Goal: Information Seeking & Learning: Learn about a topic

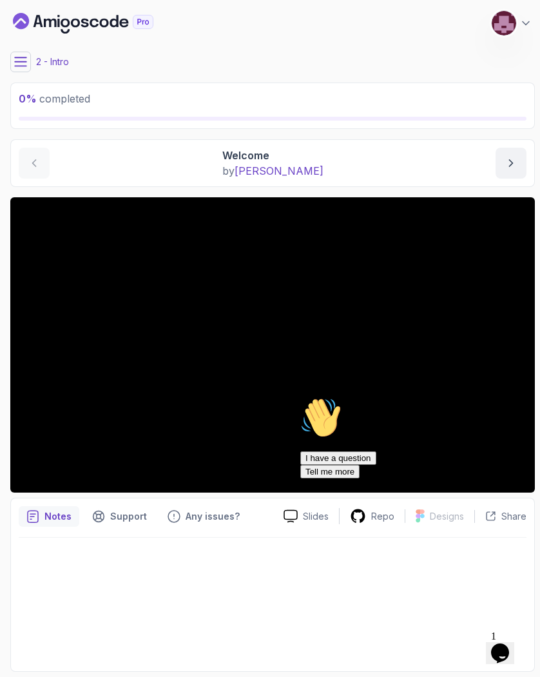
click at [20, 61] on icon at bounding box center [21, 61] width 12 height 8
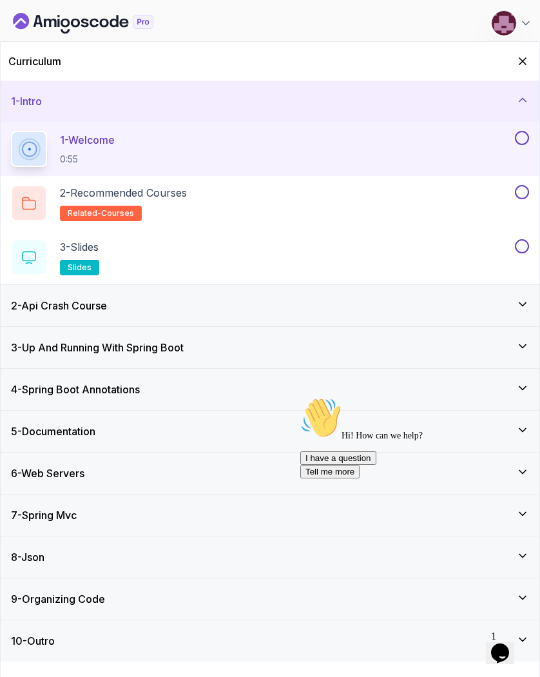
click at [188, 315] on div "2 - Api Crash Course" at bounding box center [270, 305] width 539 height 41
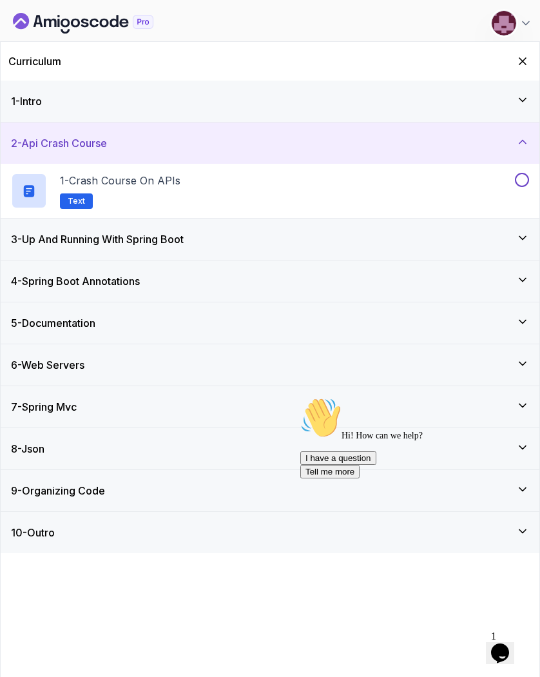
click at [215, 242] on div "3 - Up And Running With Spring Boot" at bounding box center [270, 238] width 518 height 15
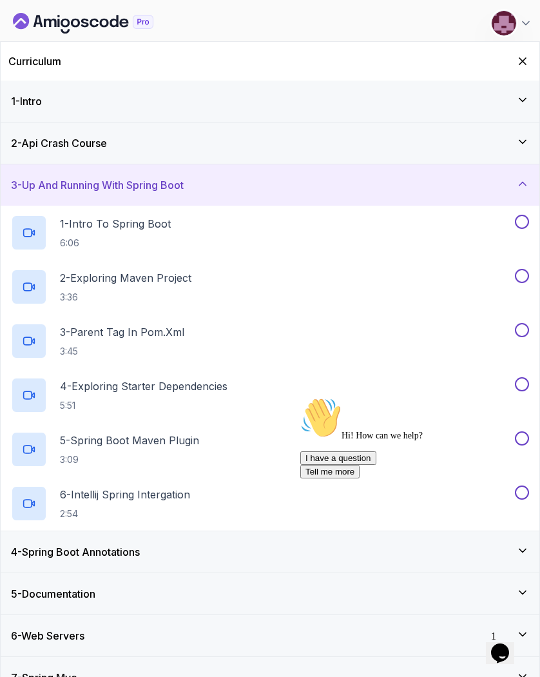
click at [159, 553] on div "4 - Spring Boot Annotations" at bounding box center [270, 551] width 518 height 15
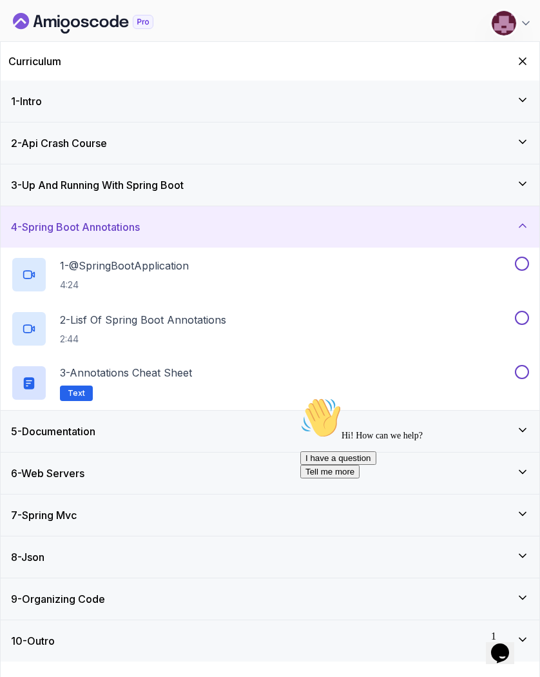
click at [146, 440] on div "5 - Documentation" at bounding box center [270, 431] width 539 height 41
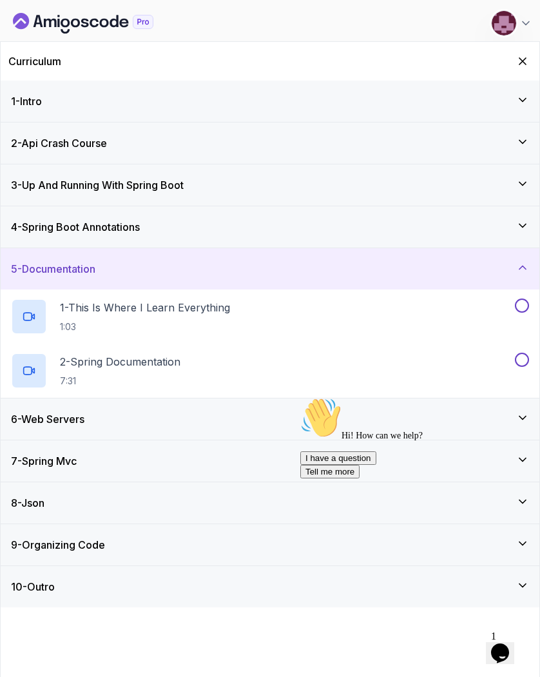
click at [138, 445] on div "7 - Spring Mvc" at bounding box center [270, 460] width 539 height 41
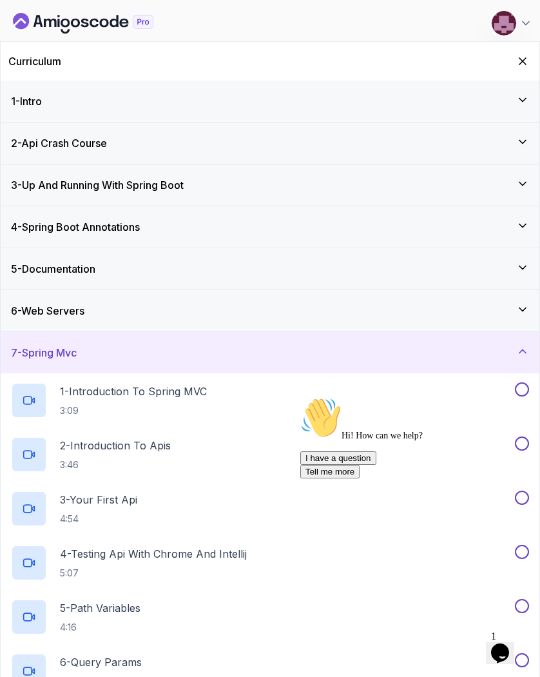
click at [149, 308] on div "6 - Web Servers" at bounding box center [270, 310] width 518 height 15
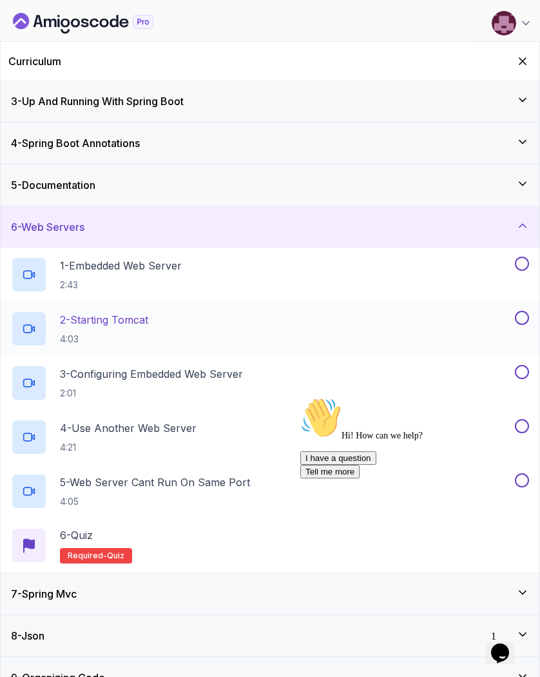
scroll to position [106, 0]
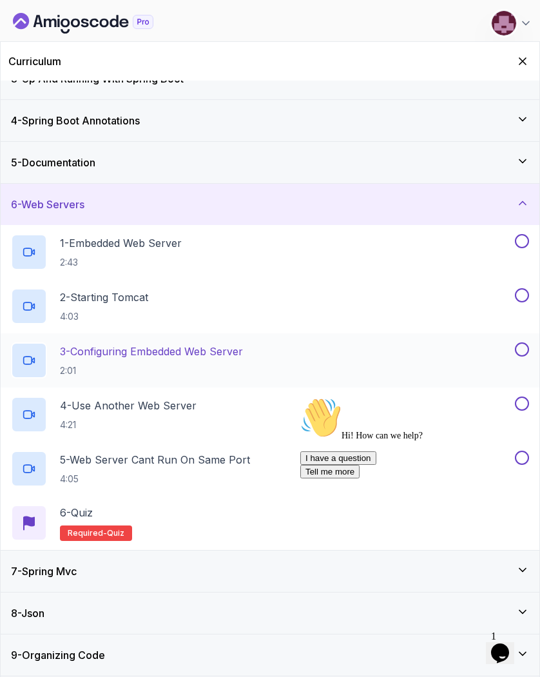
click at [157, 351] on p "3 - Configuring Embedded Web Server" at bounding box center [151, 351] width 183 height 15
click at [517, 63] on icon "Hide Curriculum for mobile" at bounding box center [523, 61] width 14 height 14
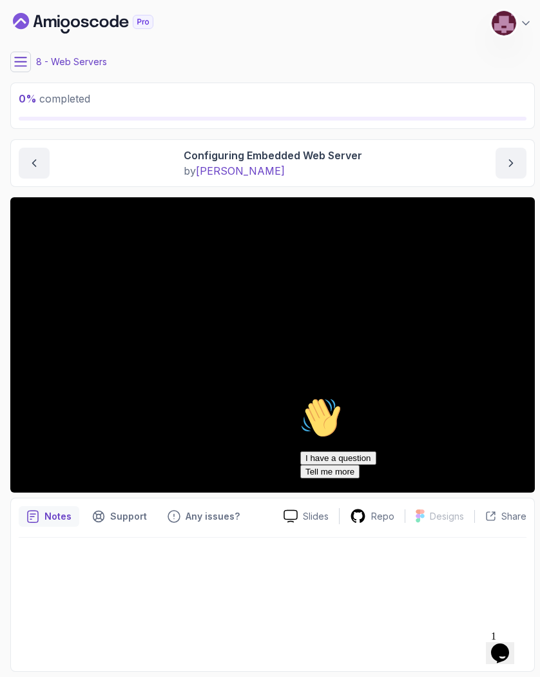
click at [19, 68] on button at bounding box center [20, 62] width 21 height 21
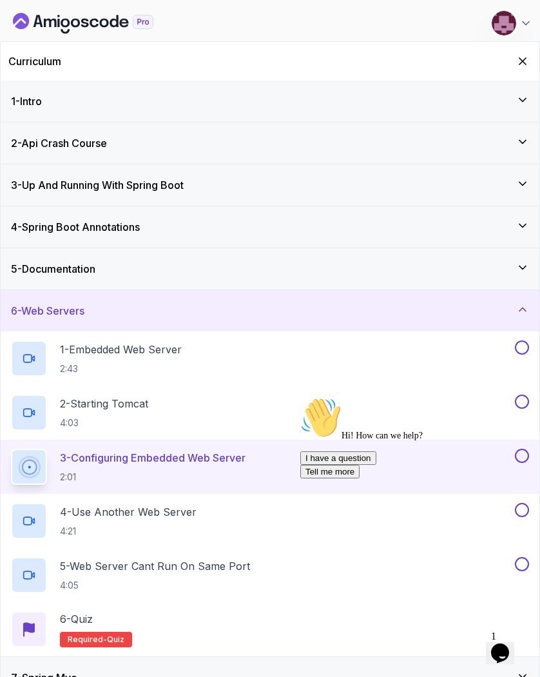
click at [19, 68] on h2 "Curriculum" at bounding box center [34, 61] width 53 height 15
click at [520, 61] on icon "Hide Curriculum for mobile" at bounding box center [523, 61] width 14 height 14
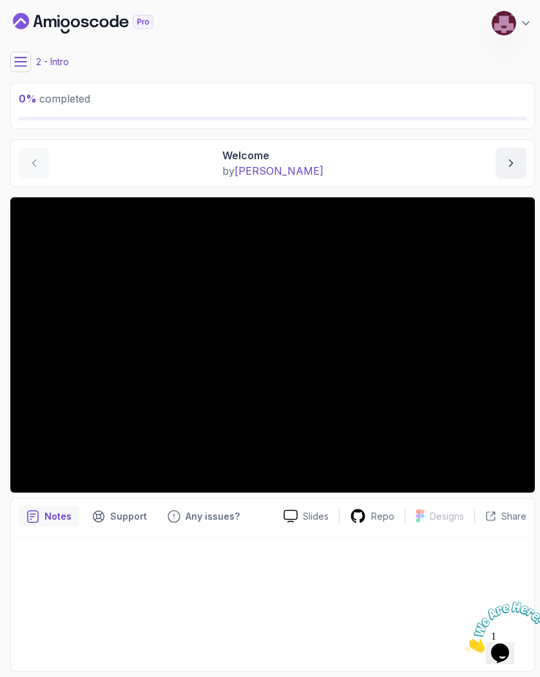
click at [85, 26] on icon "Dashboard" at bounding box center [85, 23] width 8 height 9
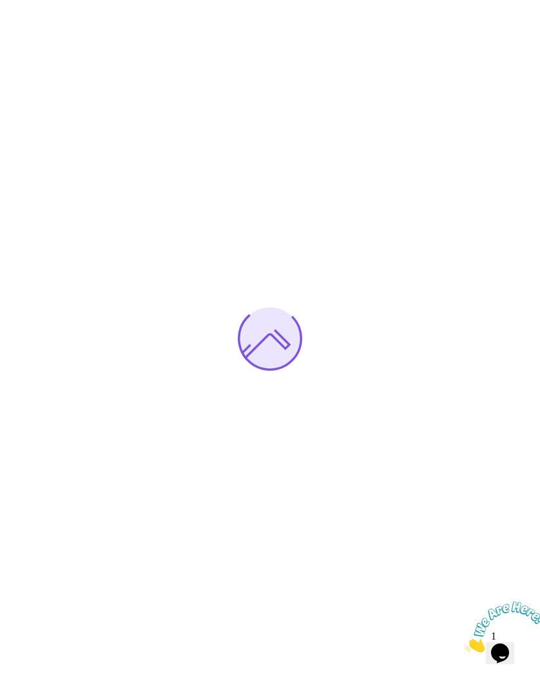
click at [466, 643] on icon "Close" at bounding box center [466, 648] width 0 height 11
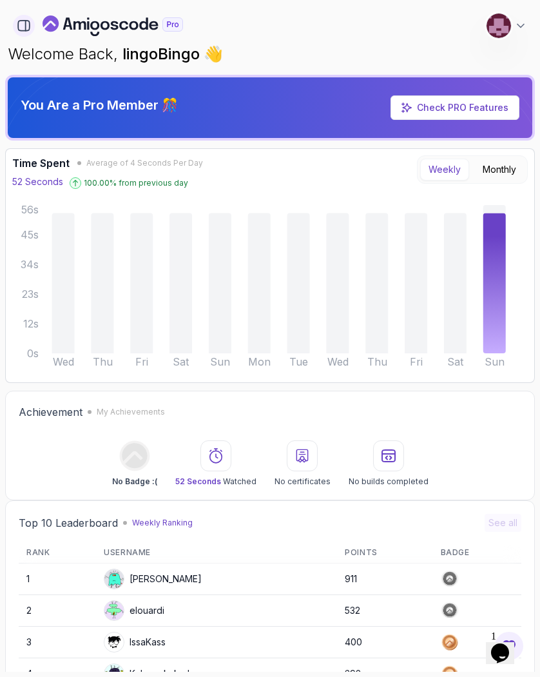
click at [22, 25] on icon "button" at bounding box center [24, 26] width 14 height 14
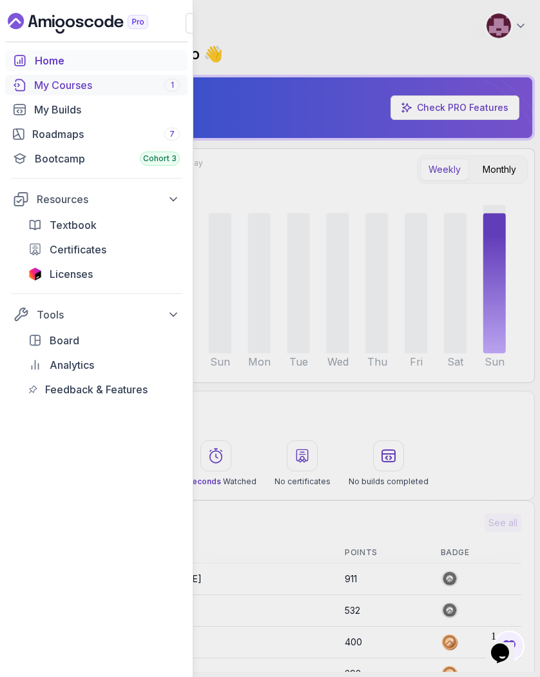
click at [57, 86] on div "My Courses 1" at bounding box center [107, 84] width 146 height 15
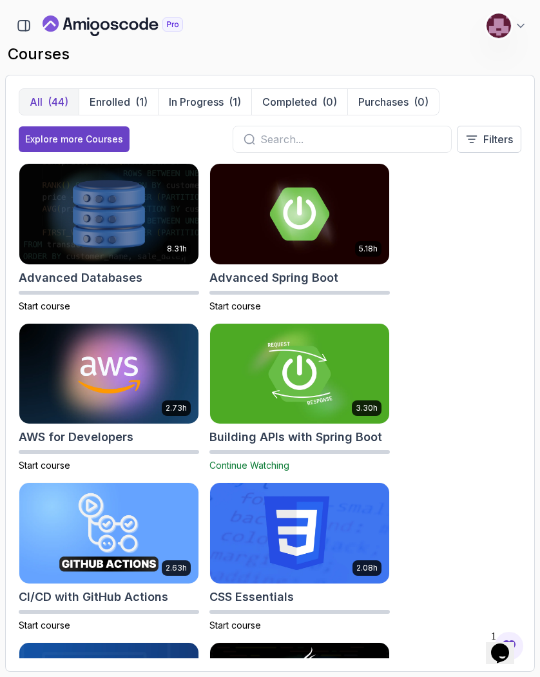
click at [262, 363] on img at bounding box center [300, 373] width 188 height 105
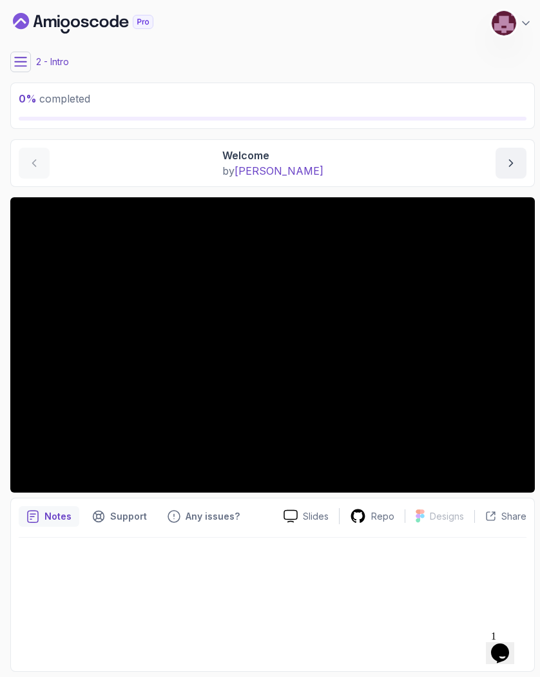
click at [24, 66] on icon at bounding box center [20, 61] width 13 height 13
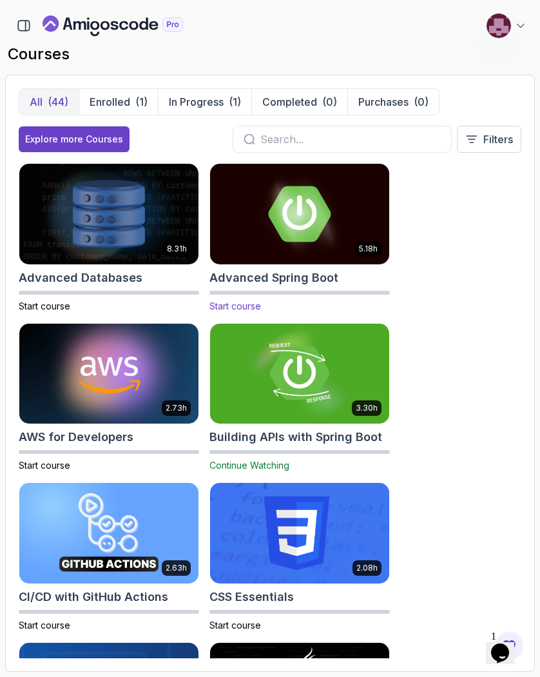
click at [308, 231] on img at bounding box center [300, 213] width 188 height 105
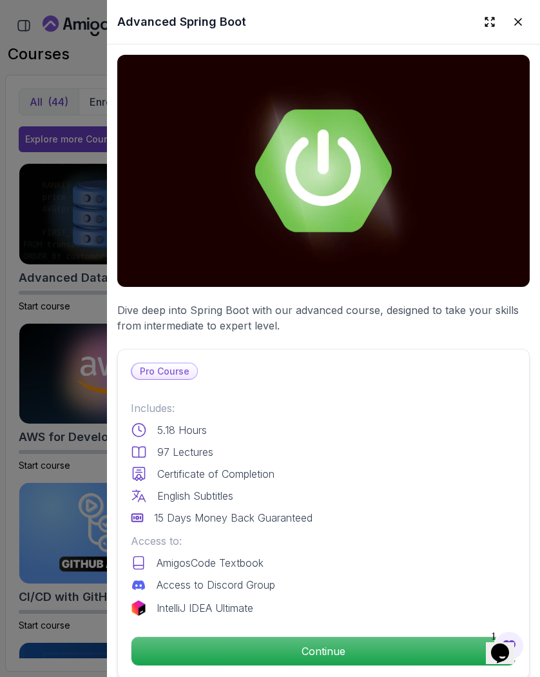
click at [90, 315] on div at bounding box center [270, 338] width 540 height 677
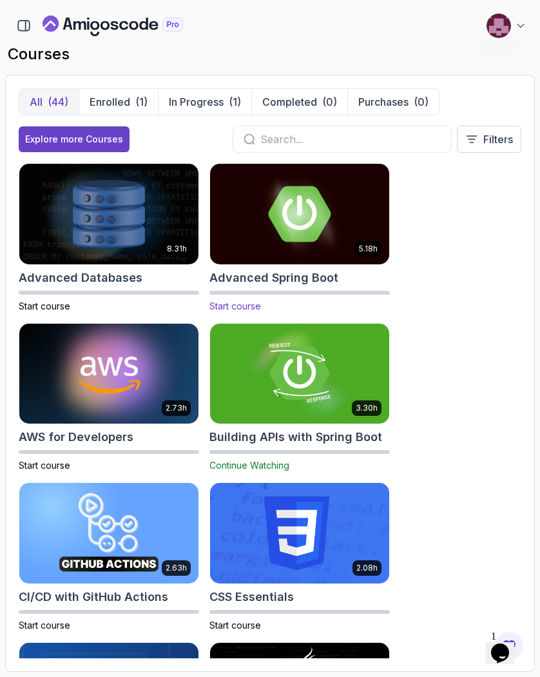
click at [377, 214] on img at bounding box center [300, 213] width 188 height 105
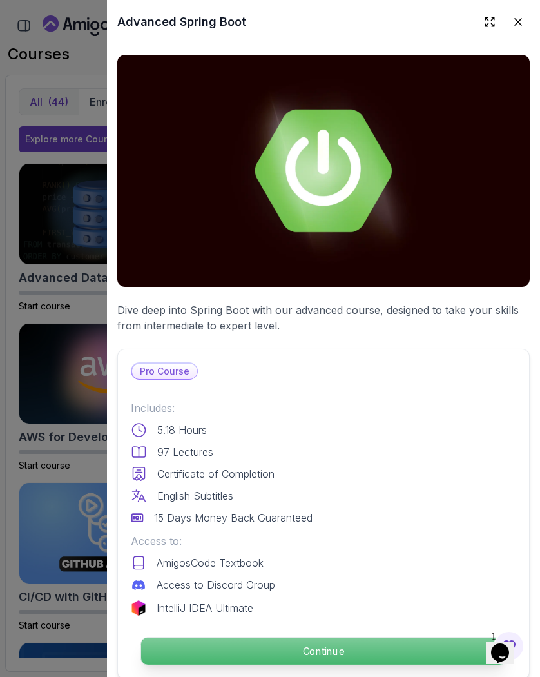
click at [291, 653] on p "Continue" at bounding box center [323, 651] width 365 height 27
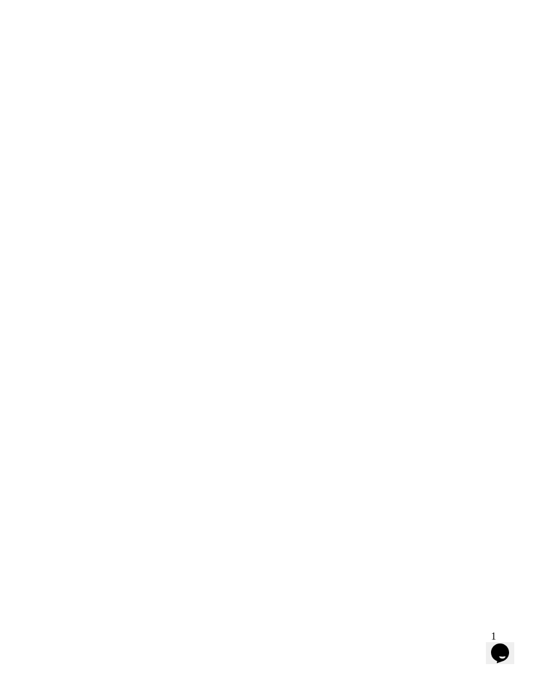
click at [300, 0] on html "0s" at bounding box center [270, 0] width 540 height 0
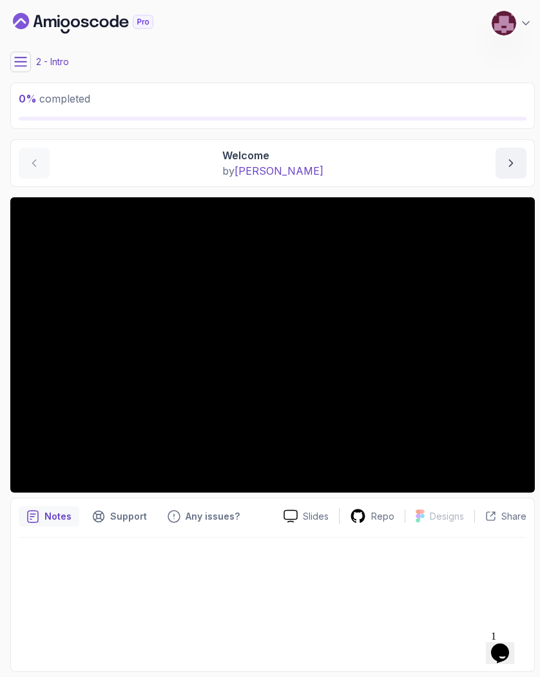
click at [20, 66] on icon at bounding box center [21, 61] width 12 height 8
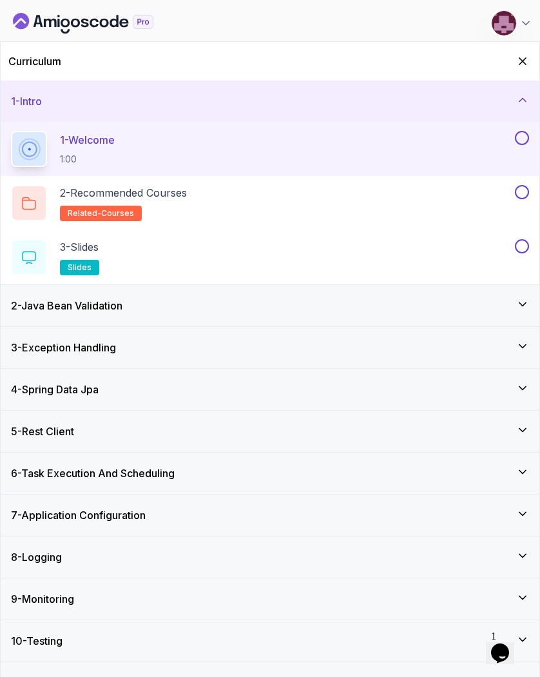
click at [233, 346] on div "3 - Exception Handling" at bounding box center [270, 347] width 518 height 15
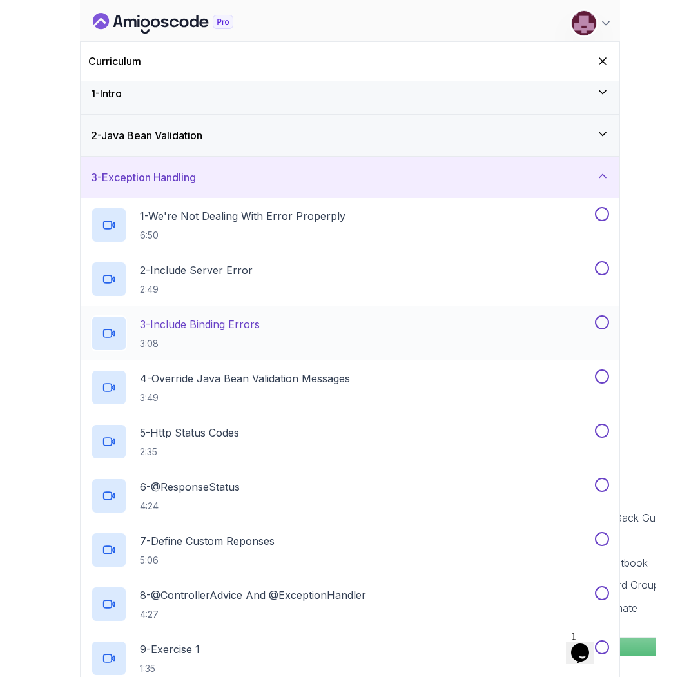
scroll to position [12, 0]
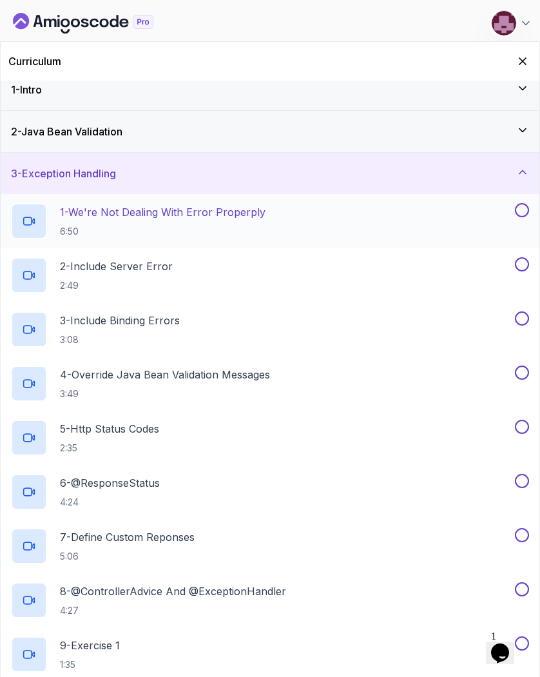
click at [193, 226] on p "6:50" at bounding box center [163, 231] width 206 height 13
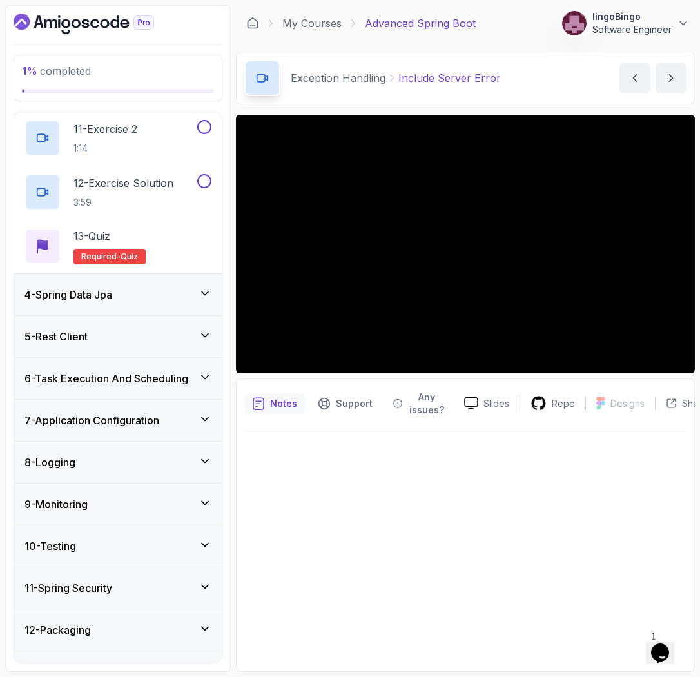
scroll to position [698, 0]
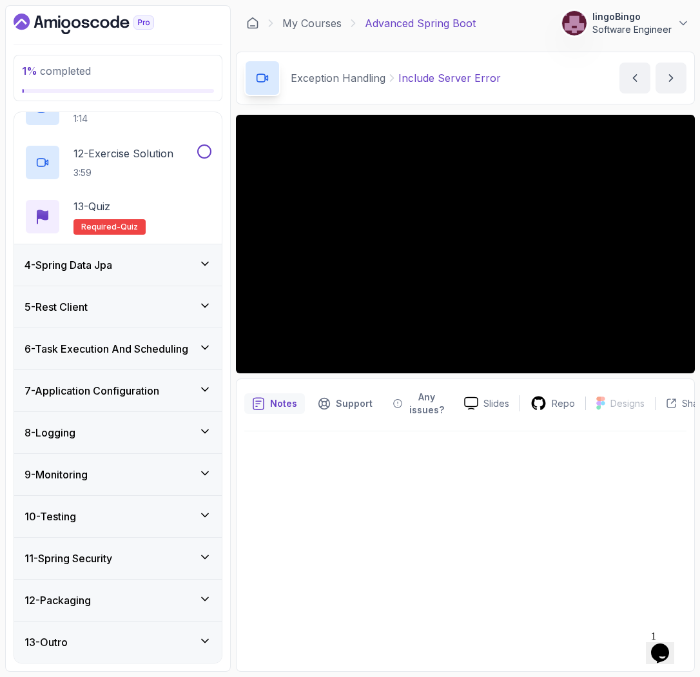
click at [146, 347] on h3 "6 - Task Execution And Scheduling" at bounding box center [107, 348] width 164 height 15
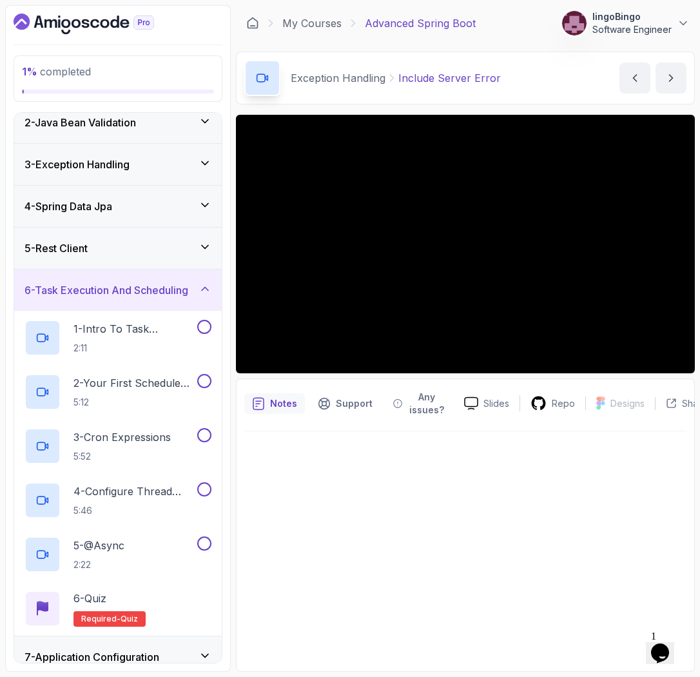
scroll to position [55, 0]
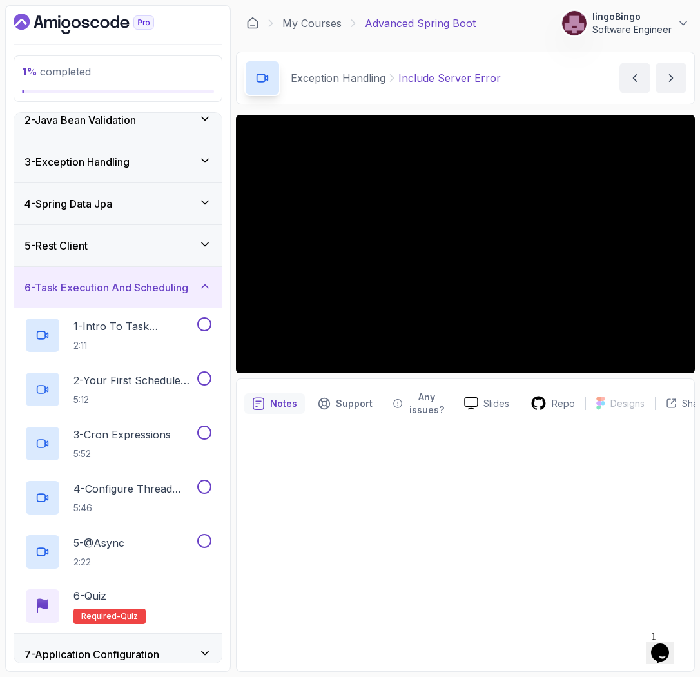
click at [143, 284] on h3 "6 - Task Execution And Scheduling" at bounding box center [107, 287] width 164 height 15
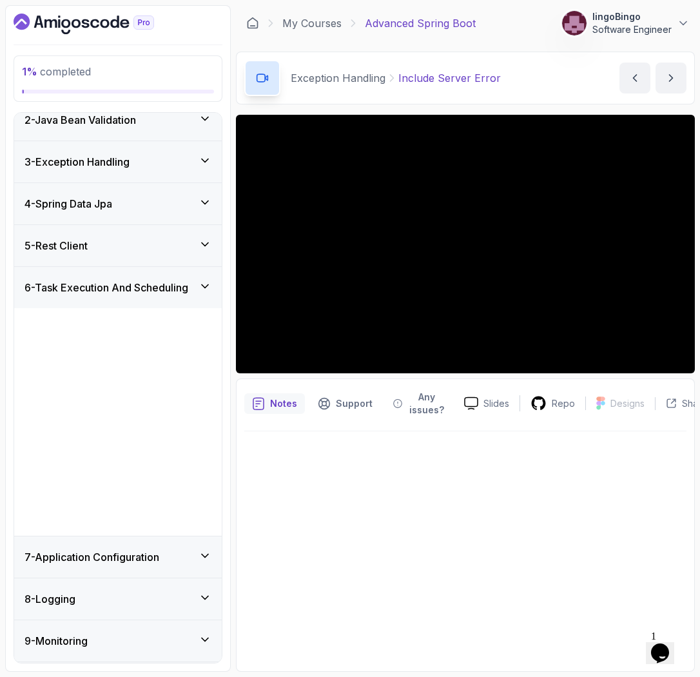
scroll to position [0, 0]
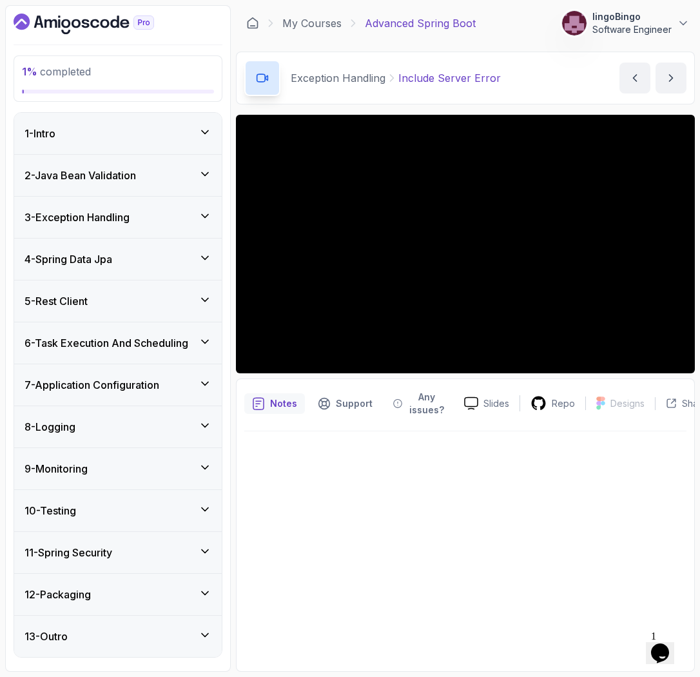
click at [166, 217] on div "3 - Exception Handling" at bounding box center [118, 217] width 187 height 15
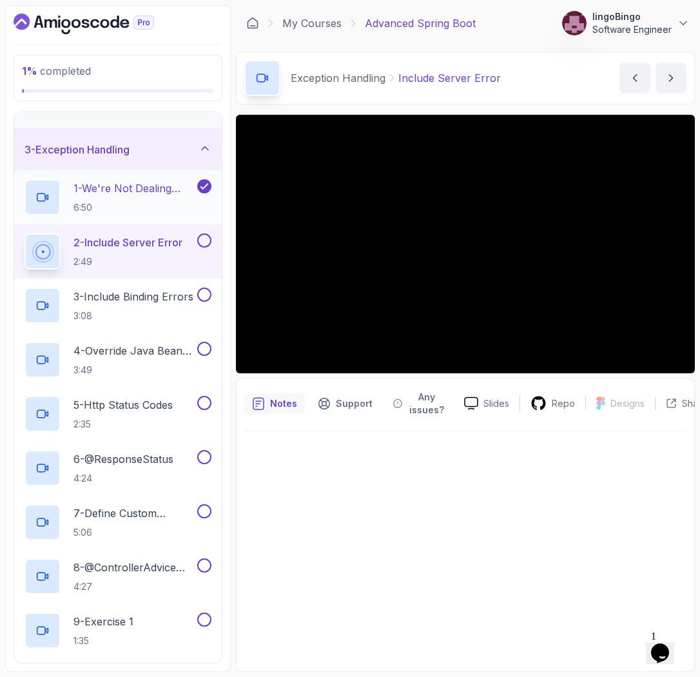
scroll to position [73, 0]
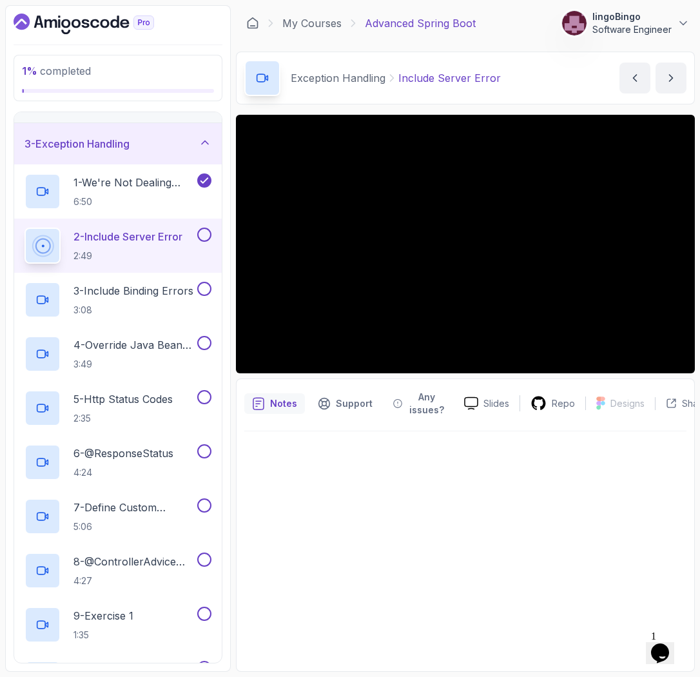
click at [130, 149] on h3 "3 - Exception Handling" at bounding box center [77, 143] width 105 height 15
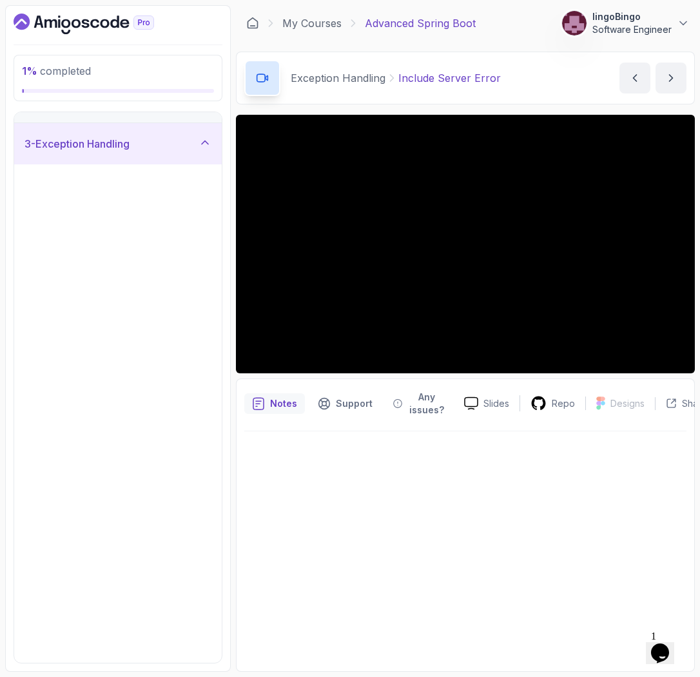
scroll to position [0, 0]
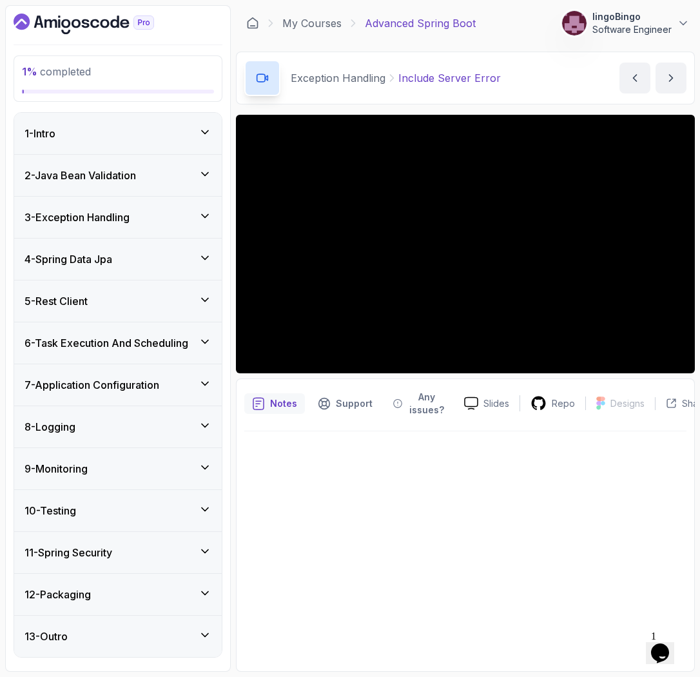
click at [120, 271] on div "4 - Spring Data Jpa" at bounding box center [118, 259] width 208 height 41
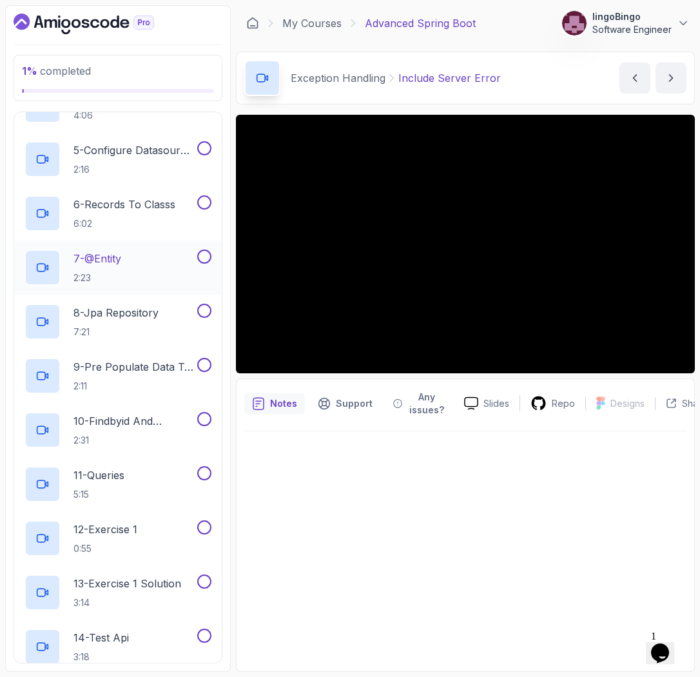
scroll to position [358, 0]
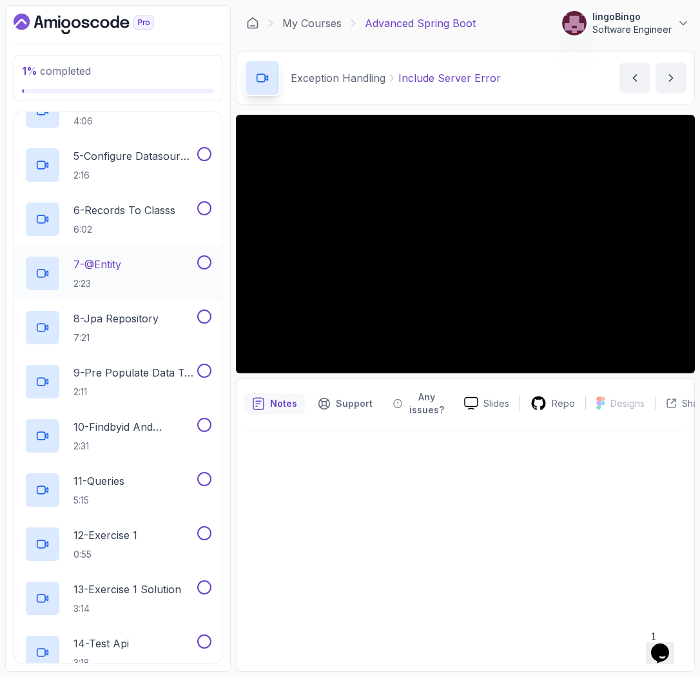
click at [135, 203] on p "6 - Records To Classs" at bounding box center [125, 209] width 102 height 15
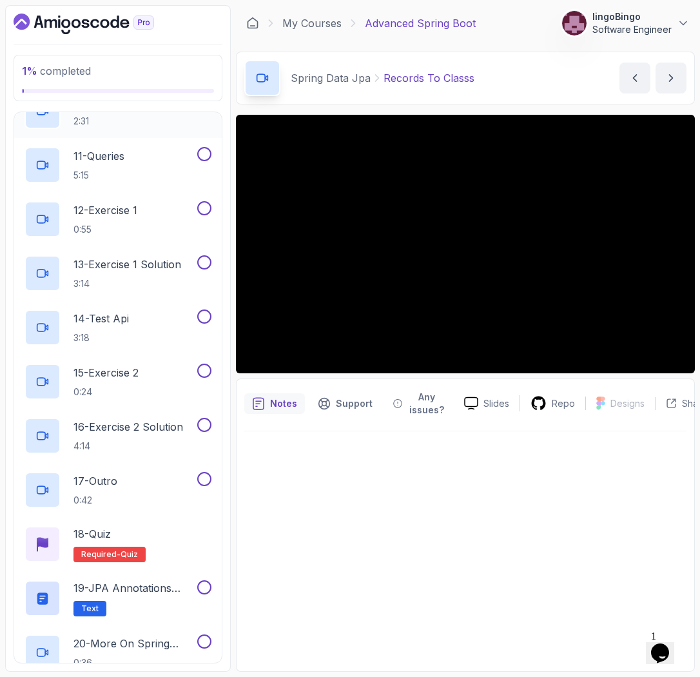
scroll to position [827, 0]
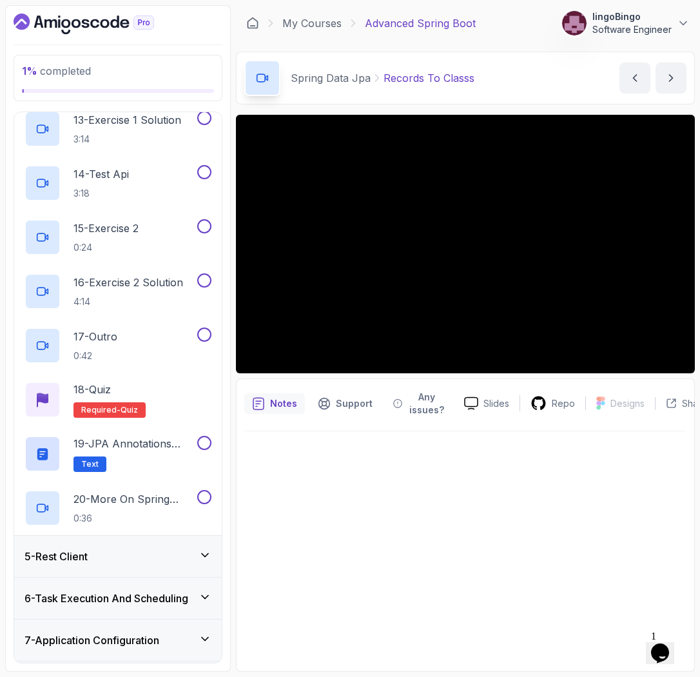
click at [153, 538] on div "5 - Rest Client" at bounding box center [118, 556] width 208 height 41
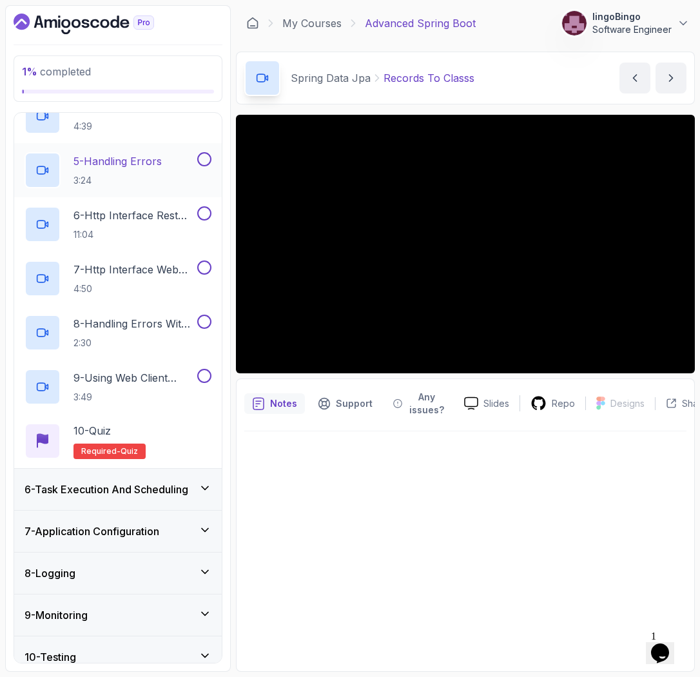
scroll to position [0, 0]
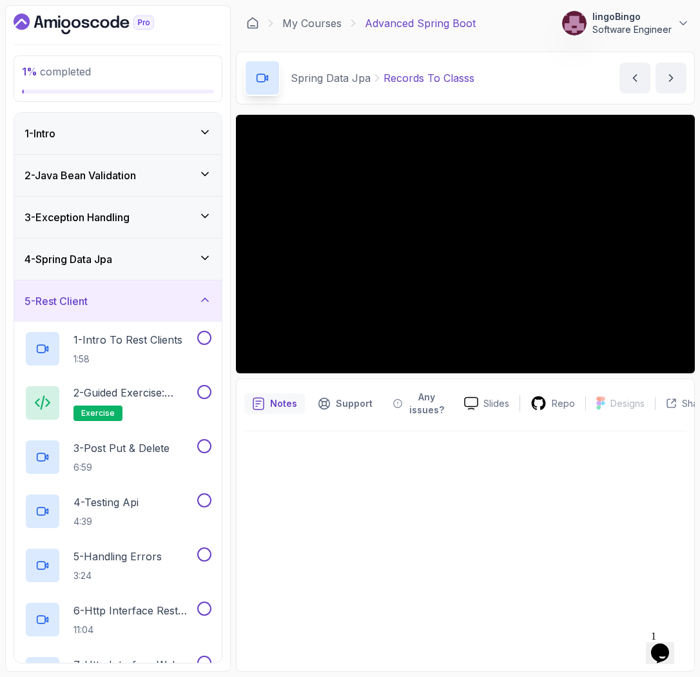
click at [124, 256] on div "4 - Spring Data Jpa" at bounding box center [118, 258] width 187 height 15
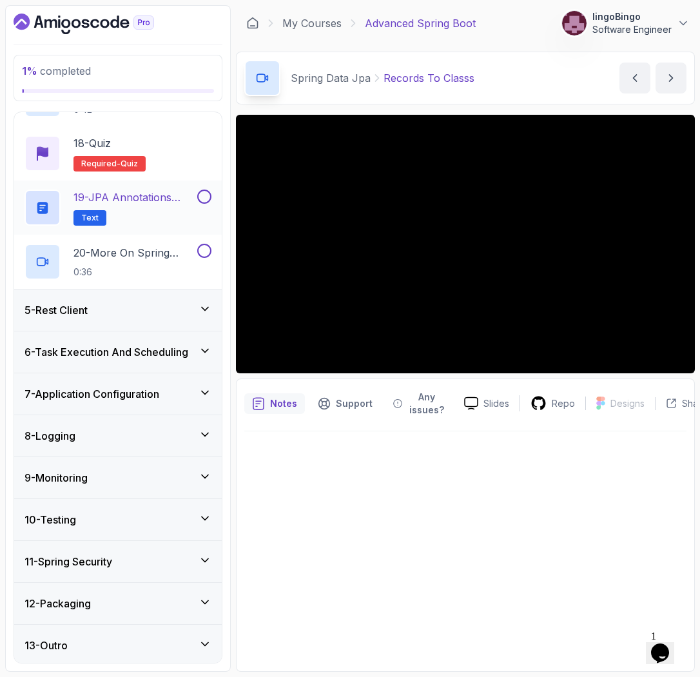
scroll to position [1077, 0]
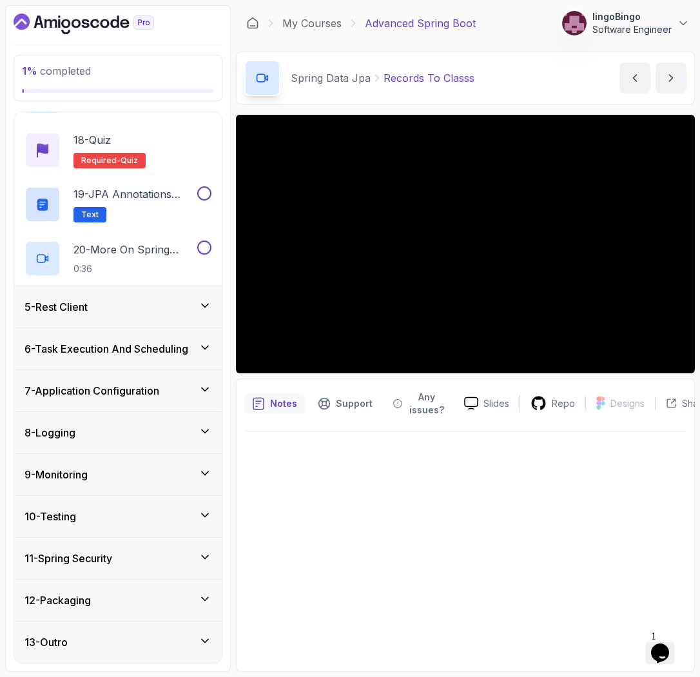
click at [133, 321] on div "5 - Rest Client" at bounding box center [118, 306] width 208 height 41
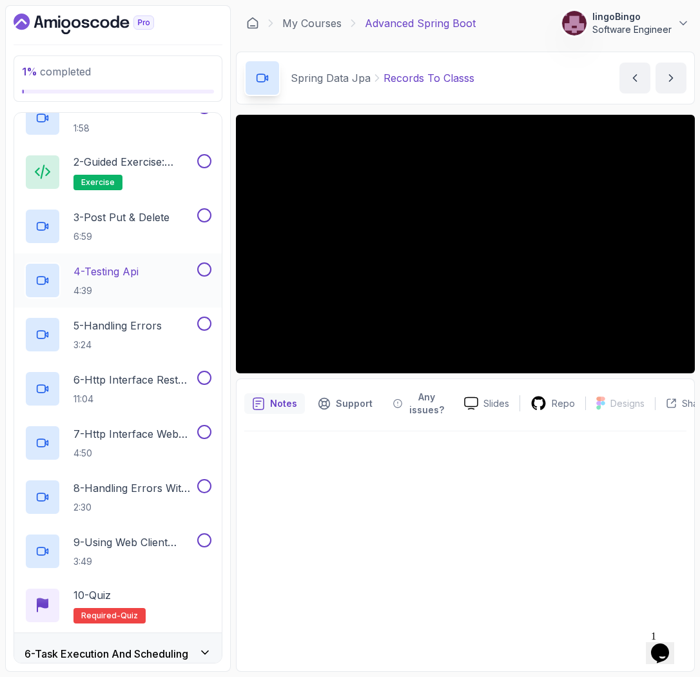
scroll to position [236, 0]
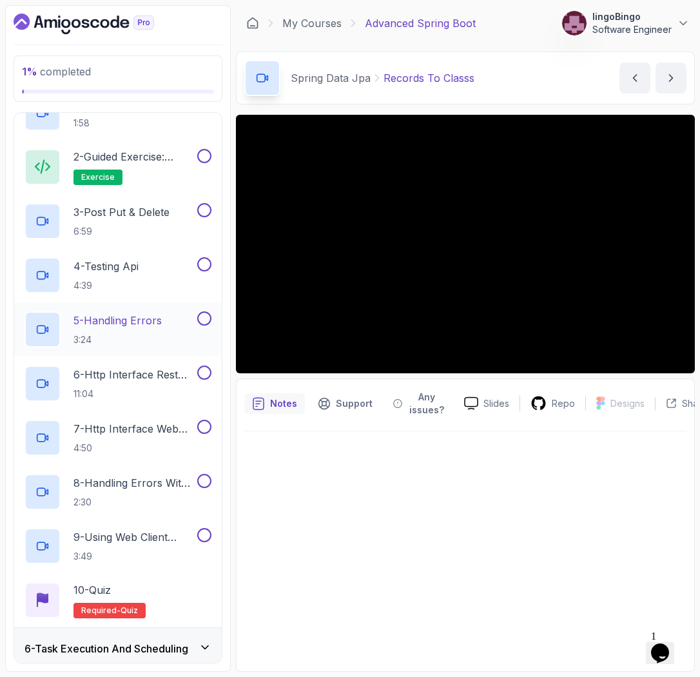
click at [133, 328] on h2 "5 - Handling Errors 3:24" at bounding box center [118, 330] width 88 height 34
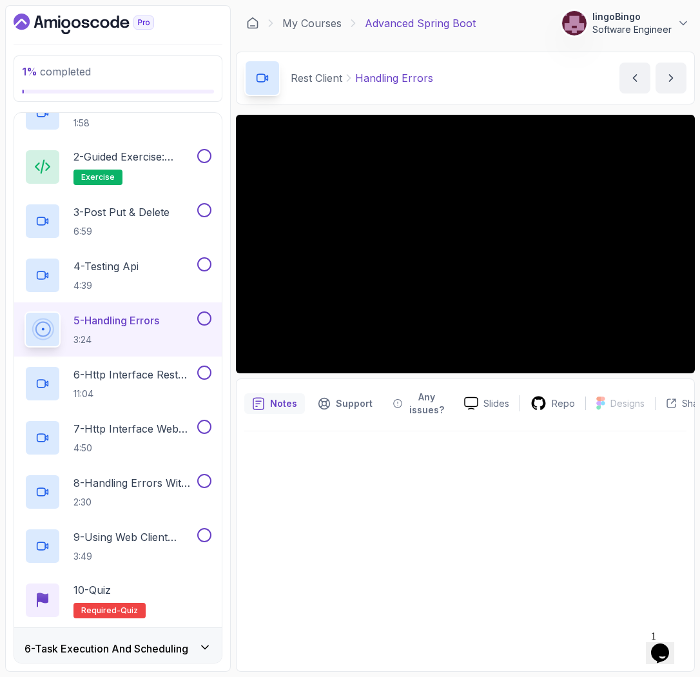
click at [418, 564] on div at bounding box center [465, 547] width 442 height 233
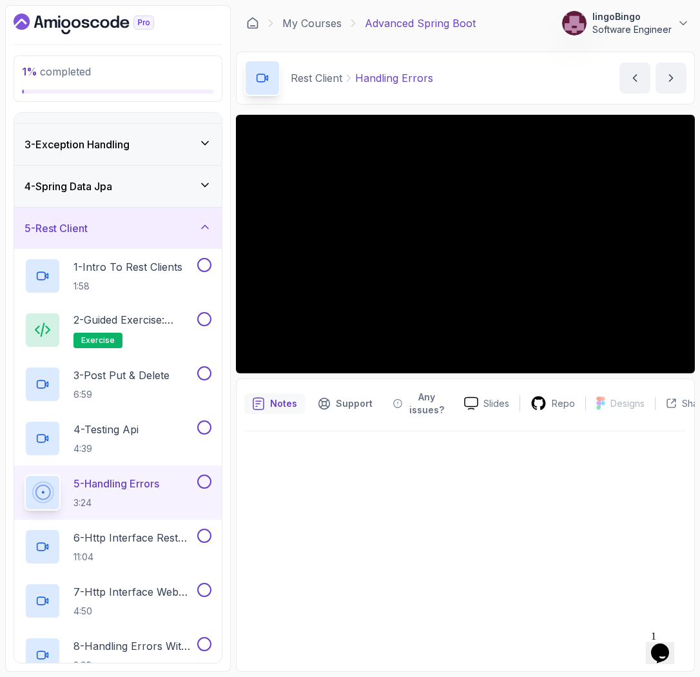
scroll to position [72, 0]
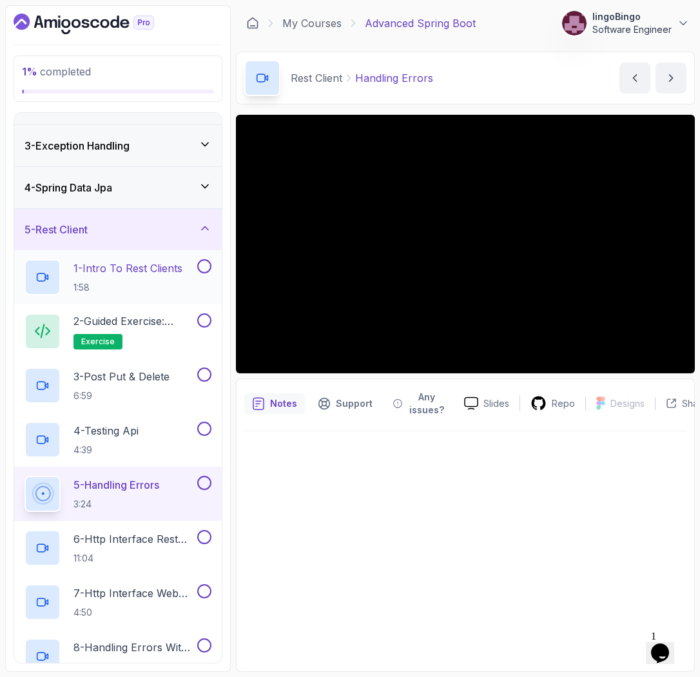
click at [148, 281] on p "1:58" at bounding box center [128, 287] width 109 height 13
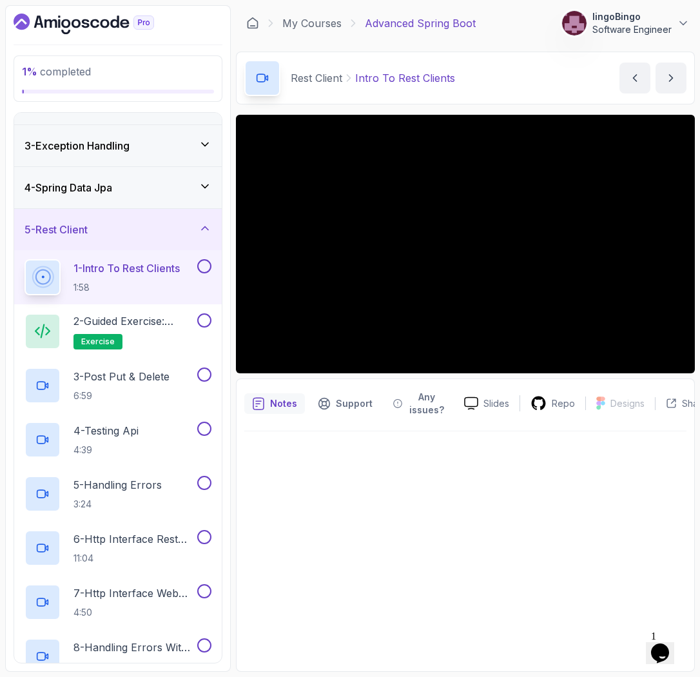
click at [512, 515] on div at bounding box center [465, 547] width 442 height 233
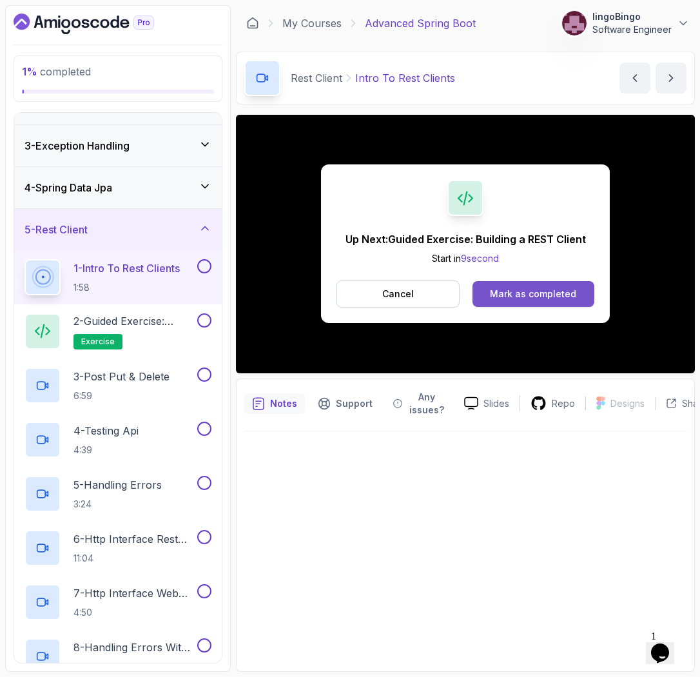
click at [510, 294] on div "Mark as completed" at bounding box center [533, 294] width 86 height 13
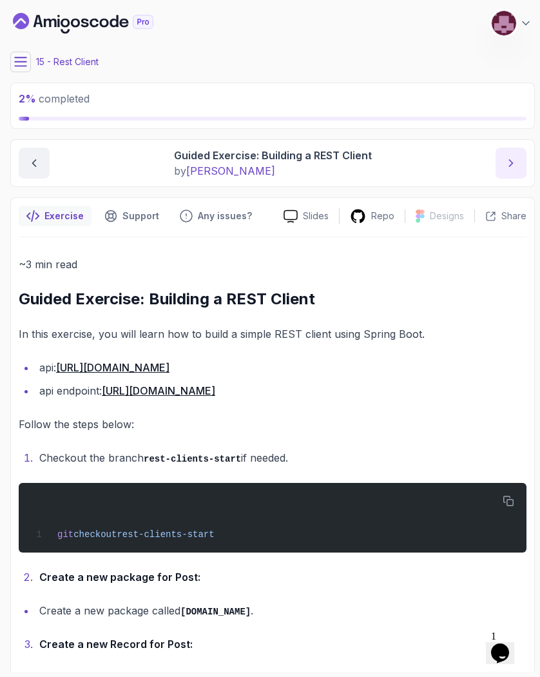
click at [512, 163] on icon "next content" at bounding box center [511, 163] width 3 height 6
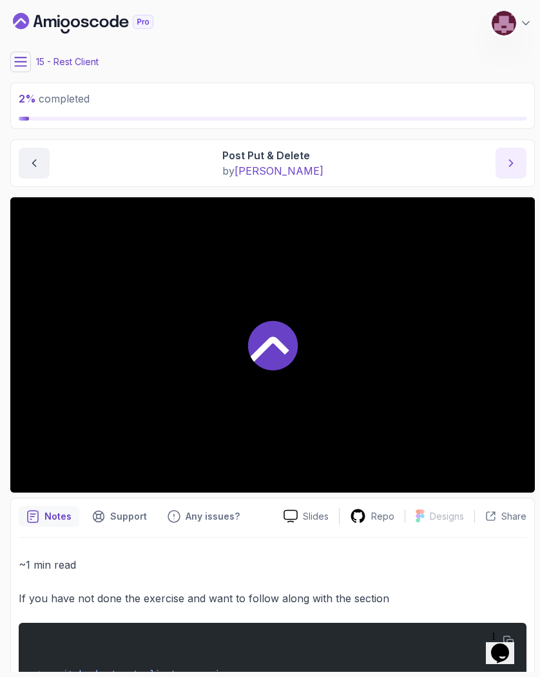
click at [506, 164] on icon "next content" at bounding box center [511, 163] width 13 height 13
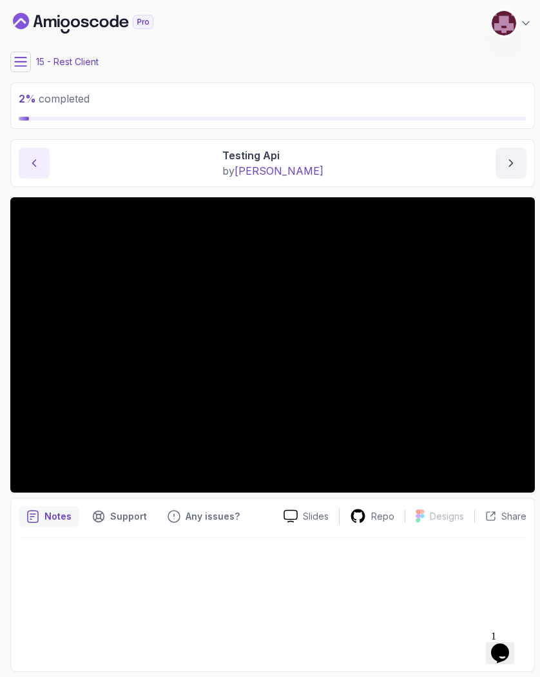
click at [33, 164] on icon "previous content" at bounding box center [34, 163] width 3 height 6
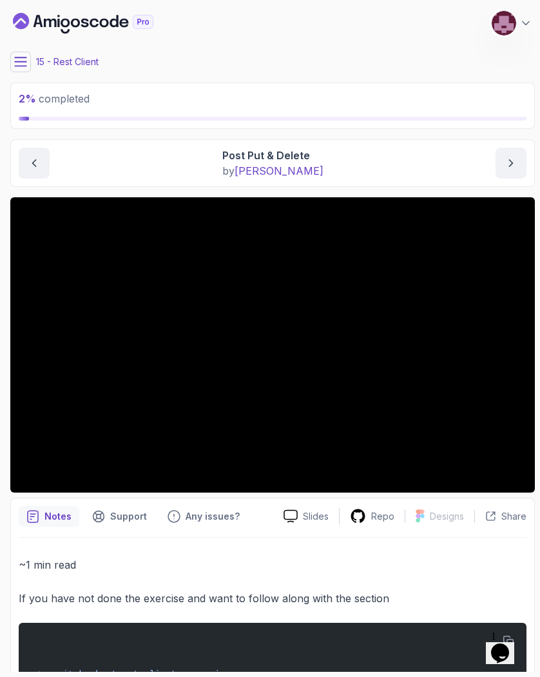
scroll to position [48, 0]
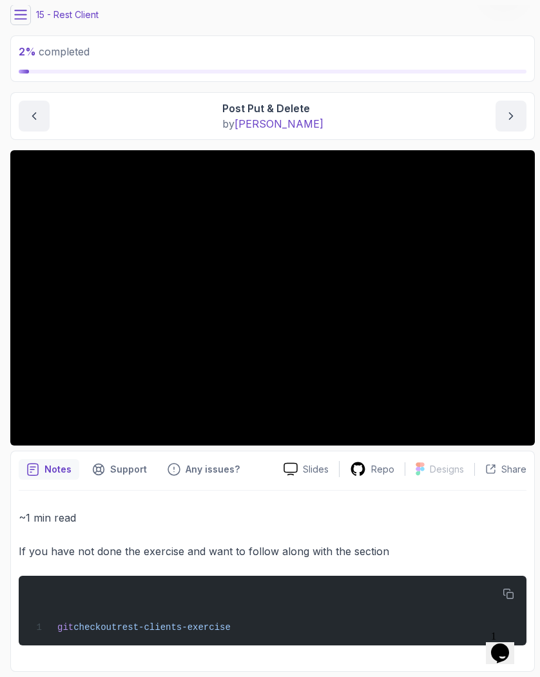
click at [19, 19] on icon at bounding box center [21, 14] width 12 height 8
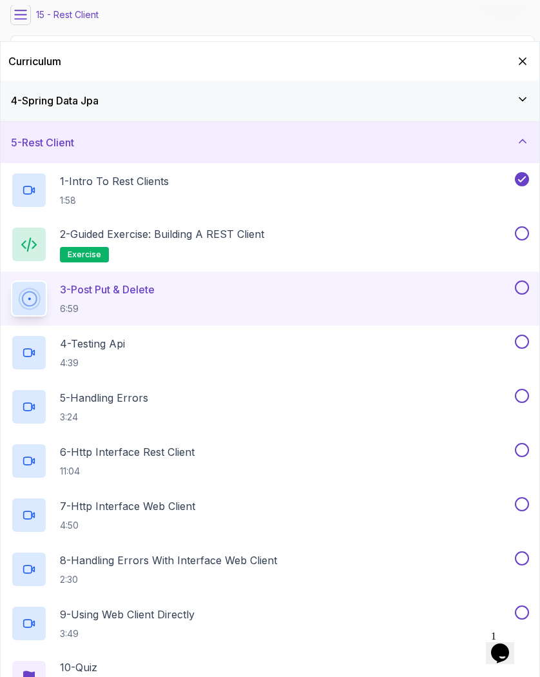
scroll to position [0, 0]
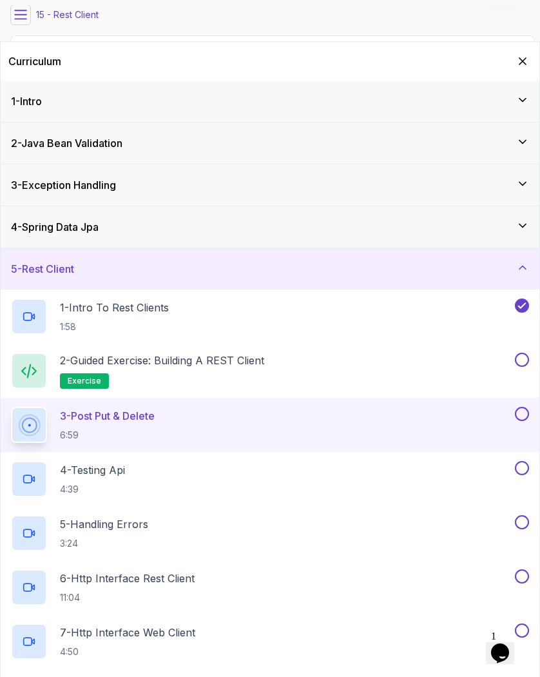
click at [21, 22] on button at bounding box center [20, 15] width 21 height 21
click at [19, 22] on button at bounding box center [20, 15] width 21 height 21
click at [525, 64] on icon "Hide Curriculum for mobile" at bounding box center [523, 61] width 7 height 7
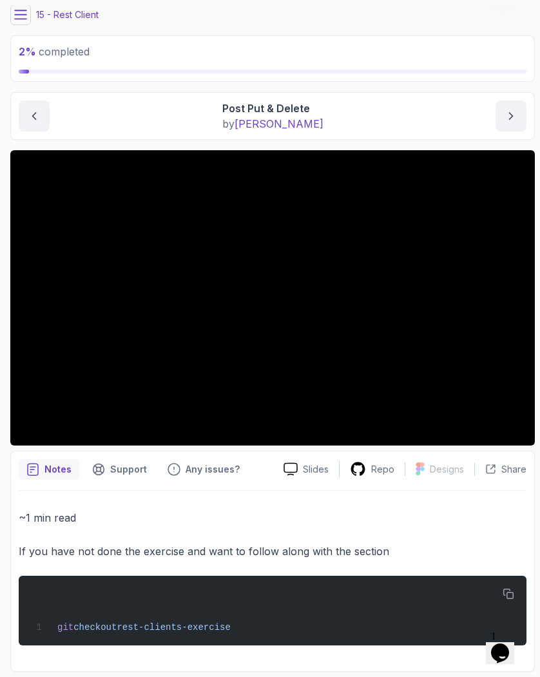
click at [21, 15] on icon at bounding box center [20, 14] width 13 height 13
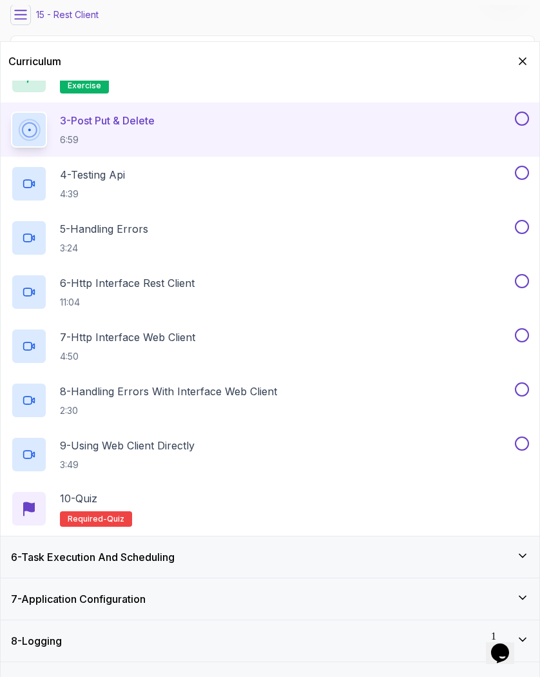
scroll to position [449, 0]
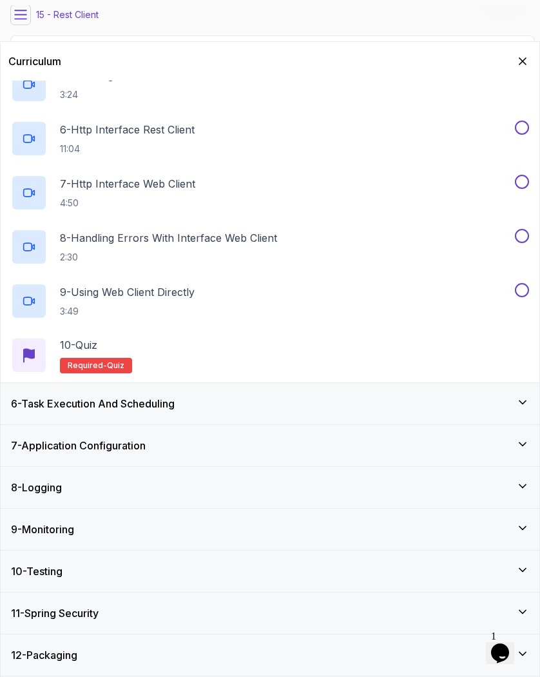
click at [140, 614] on div "11 - Spring Security" at bounding box center [270, 612] width 518 height 15
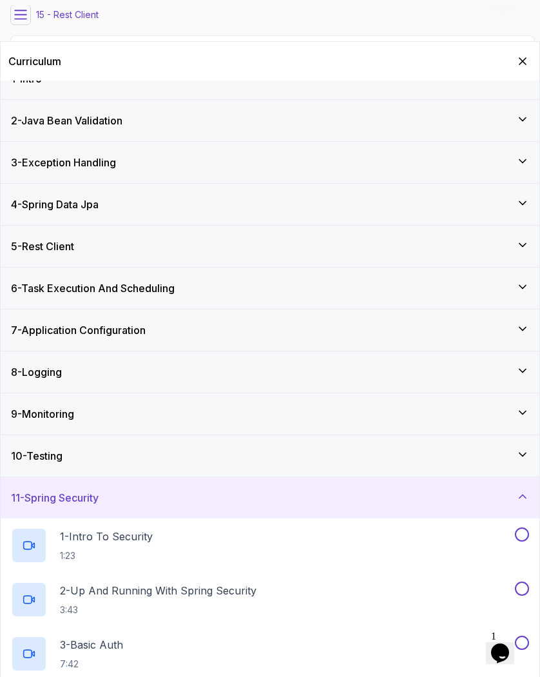
scroll to position [0, 0]
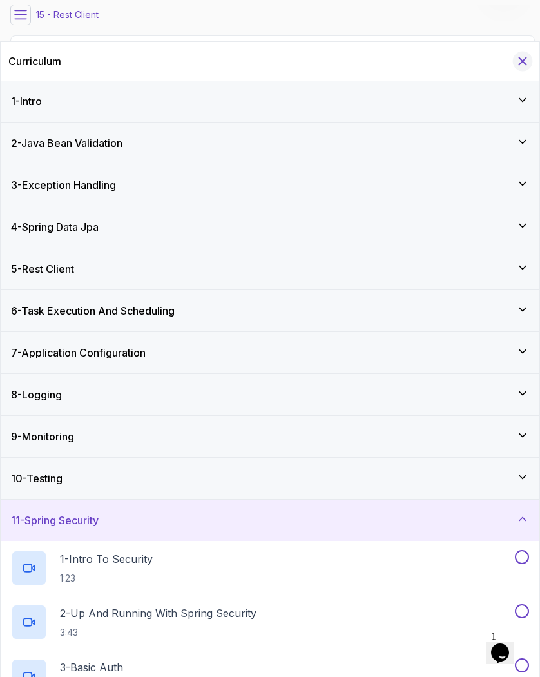
click at [520, 64] on icon "Hide Curriculum for mobile" at bounding box center [523, 61] width 7 height 7
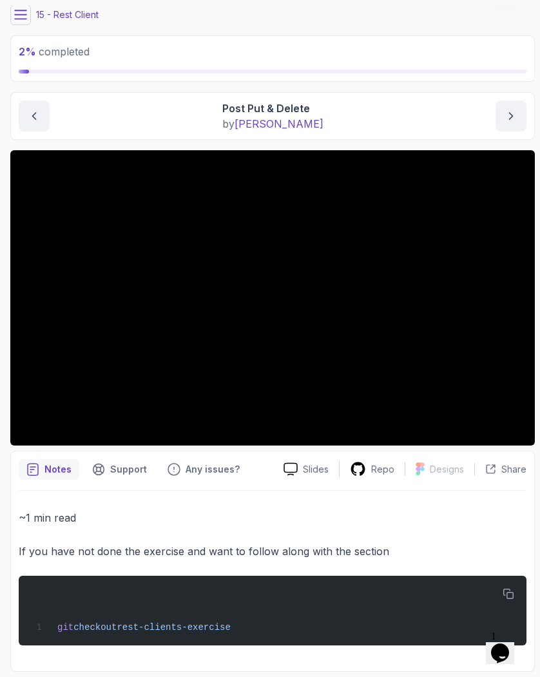
click at [17, 13] on icon at bounding box center [20, 14] width 13 height 13
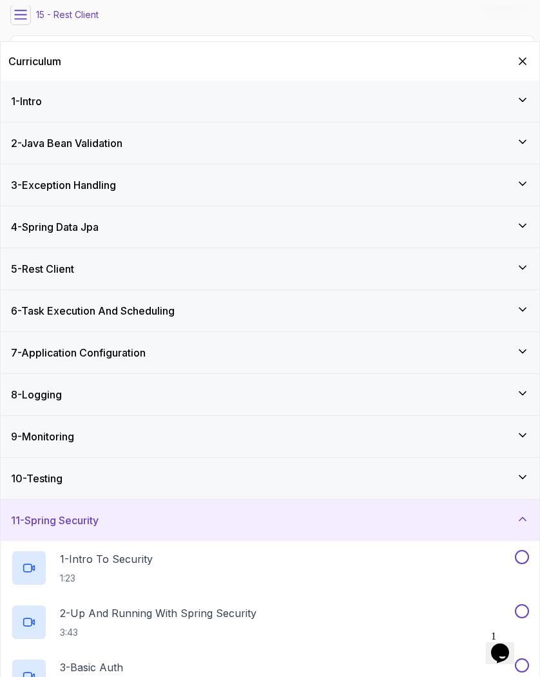
click at [126, 179] on div "3 - Exception Handling" at bounding box center [270, 184] width 518 height 15
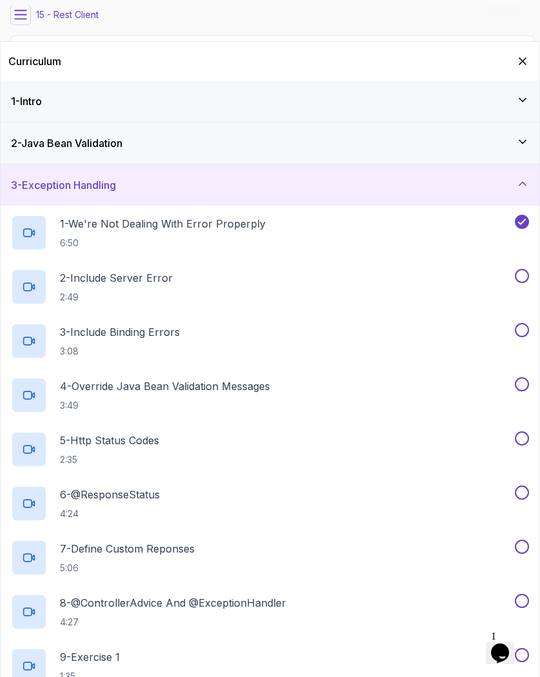
click at [126, 179] on div "3 - Exception Handling" at bounding box center [270, 184] width 518 height 15
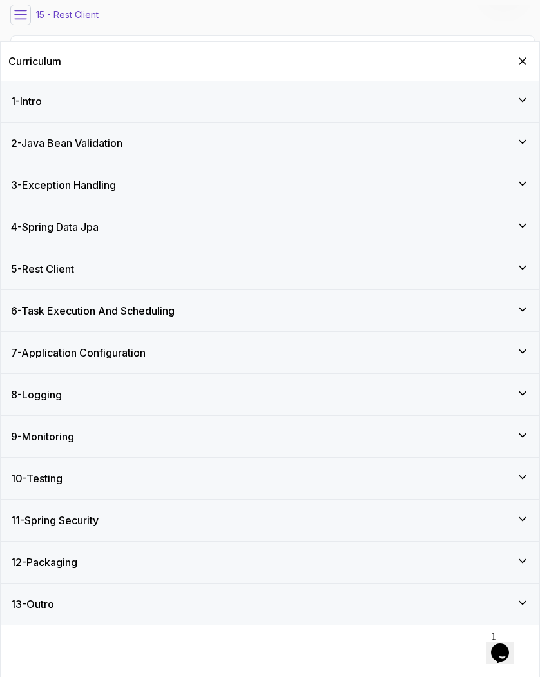
click at [135, 235] on div "4 - Spring Data Jpa" at bounding box center [270, 226] width 539 height 41
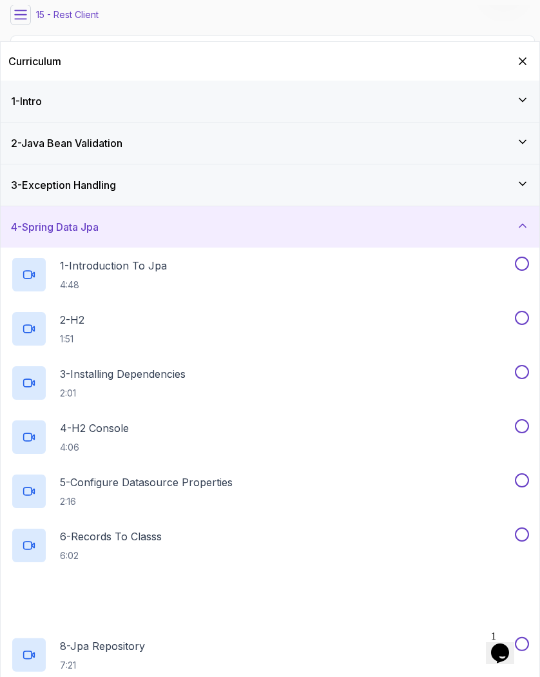
click at [135, 235] on div "4 - Spring Data Jpa" at bounding box center [270, 226] width 539 height 41
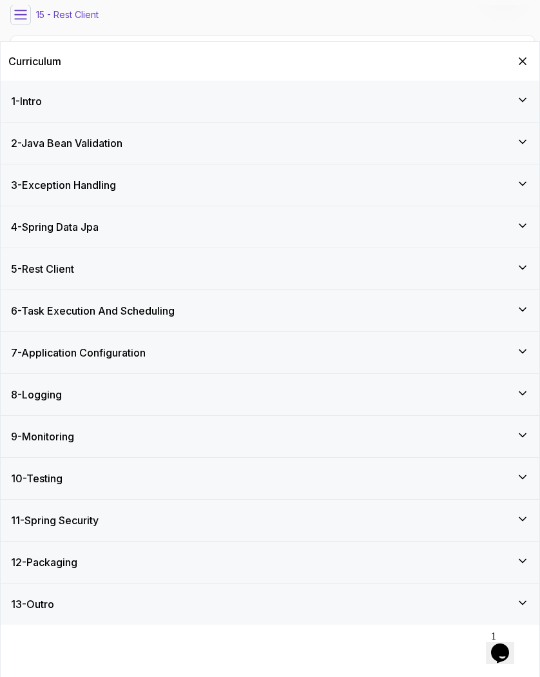
click at [139, 273] on div "5 - Rest Client" at bounding box center [270, 268] width 518 height 15
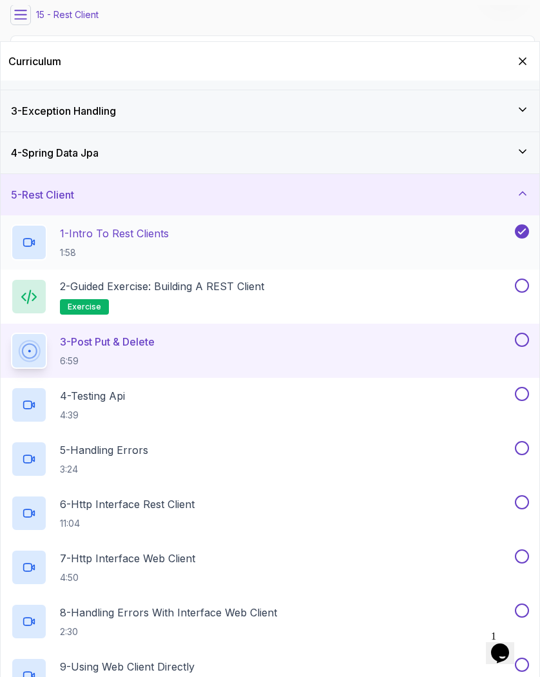
scroll to position [75, 0]
click at [25, 19] on icon at bounding box center [20, 14] width 13 height 13
click at [523, 70] on button "Hide Curriculum for mobile" at bounding box center [523, 62] width 20 height 20
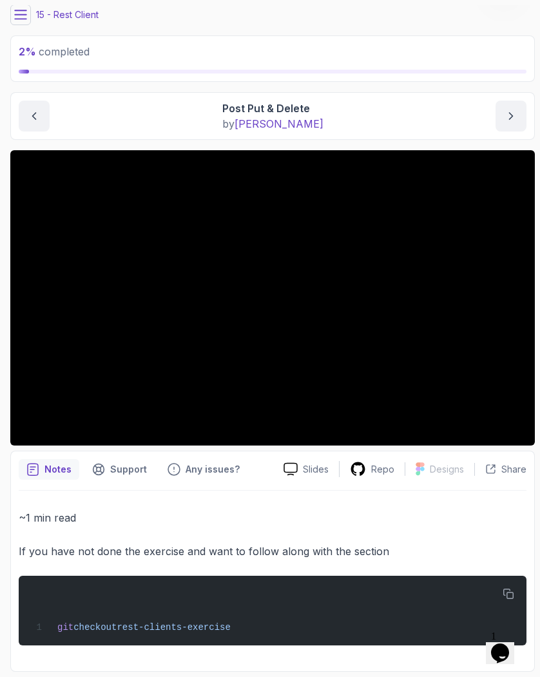
click at [23, 22] on button at bounding box center [20, 15] width 21 height 21
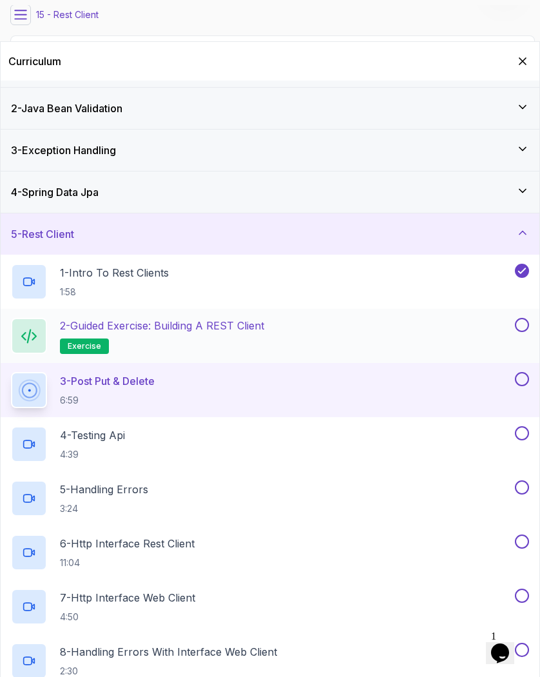
scroll to position [43, 0]
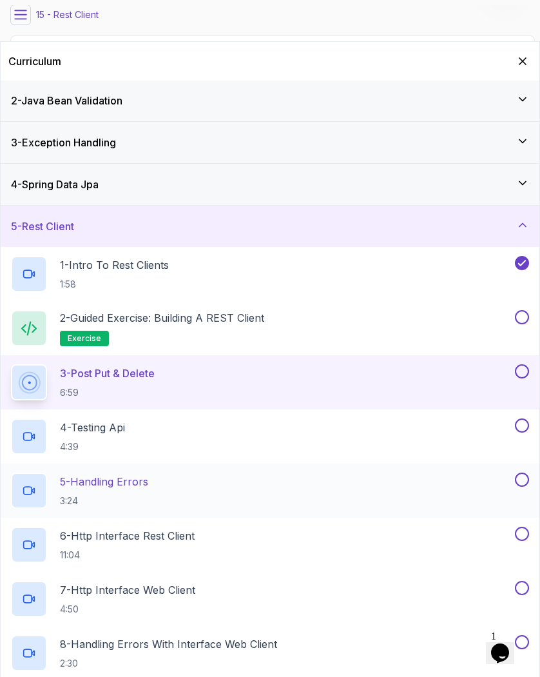
click at [137, 487] on p "5 - Handling Errors" at bounding box center [104, 481] width 88 height 15
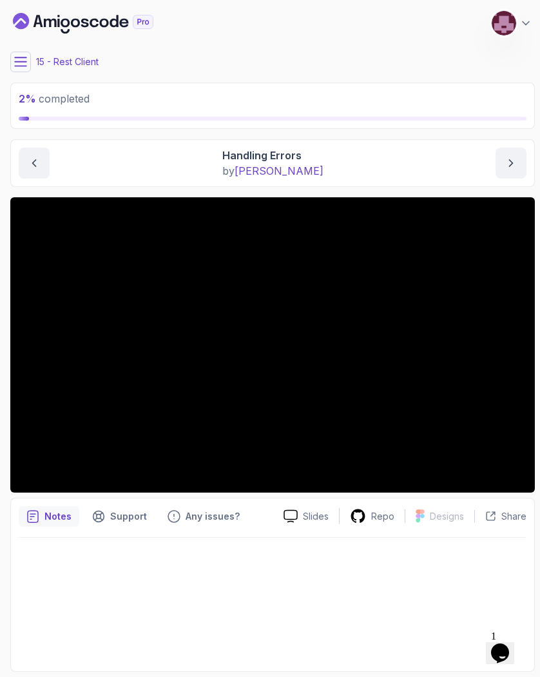
click at [25, 66] on icon at bounding box center [20, 61] width 13 height 13
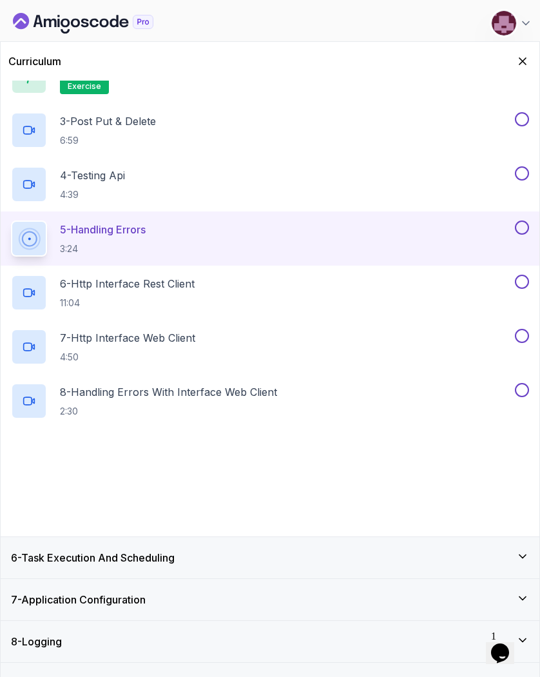
scroll to position [328, 0]
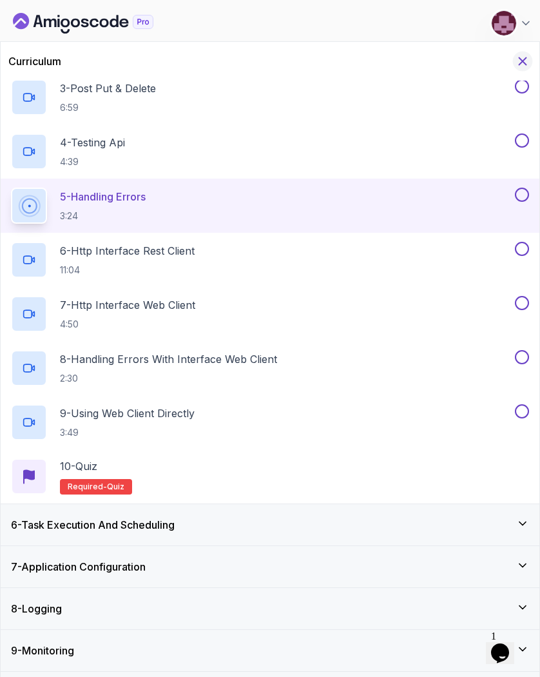
click at [525, 59] on icon "Hide Curriculum for mobile" at bounding box center [523, 61] width 7 height 7
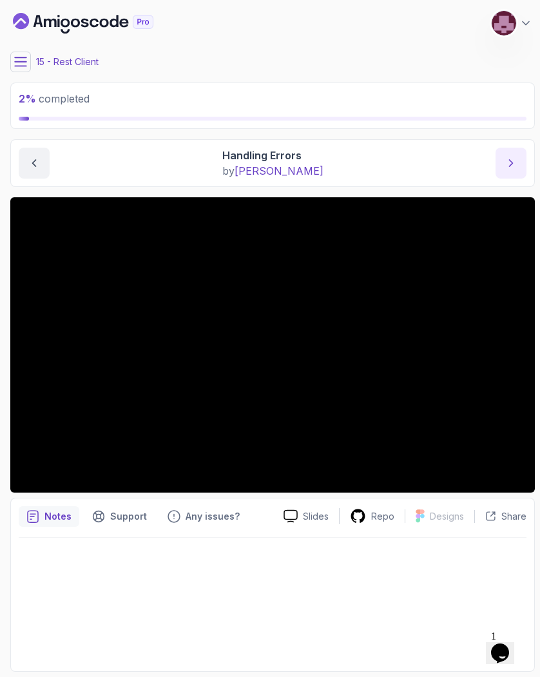
click at [504, 157] on button "next content" at bounding box center [511, 163] width 31 height 31
click at [515, 165] on icon "next content" at bounding box center [511, 163] width 13 height 13
click at [511, 164] on icon "next content" at bounding box center [511, 163] width 3 height 6
click at [14, 63] on icon at bounding box center [20, 61] width 13 height 13
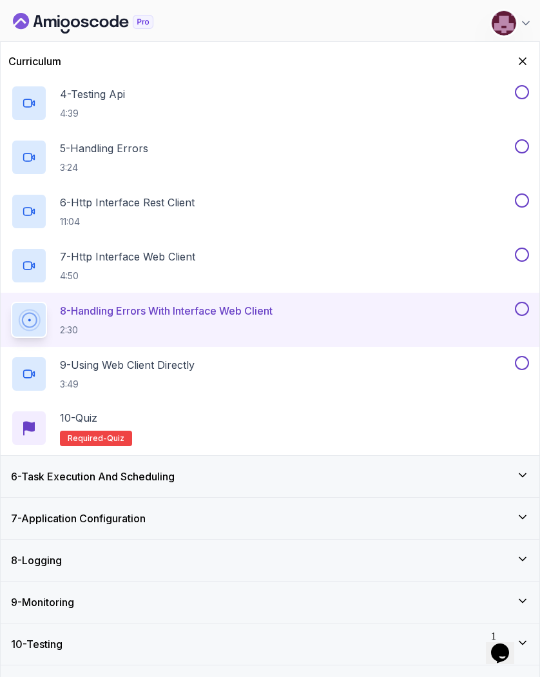
scroll to position [449, 0]
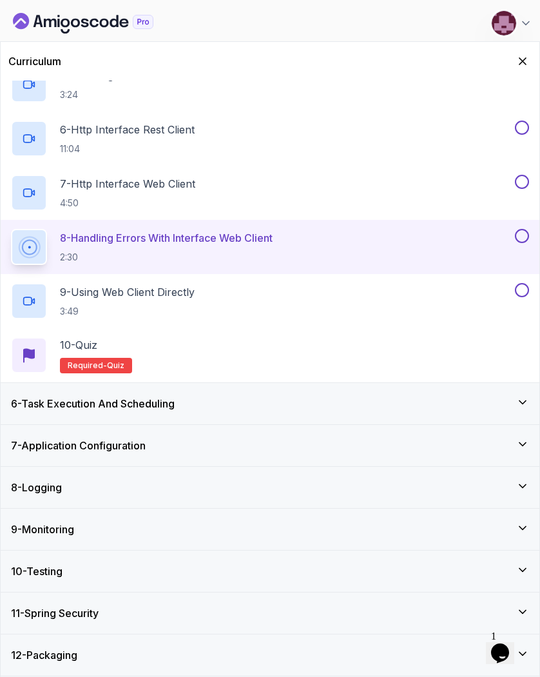
click at [165, 440] on div "7 - Application Configuration" at bounding box center [270, 445] width 518 height 15
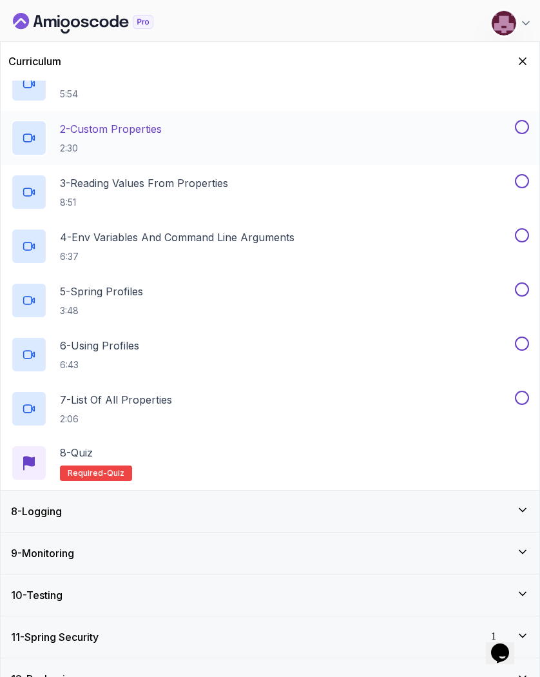
scroll to position [340, 0]
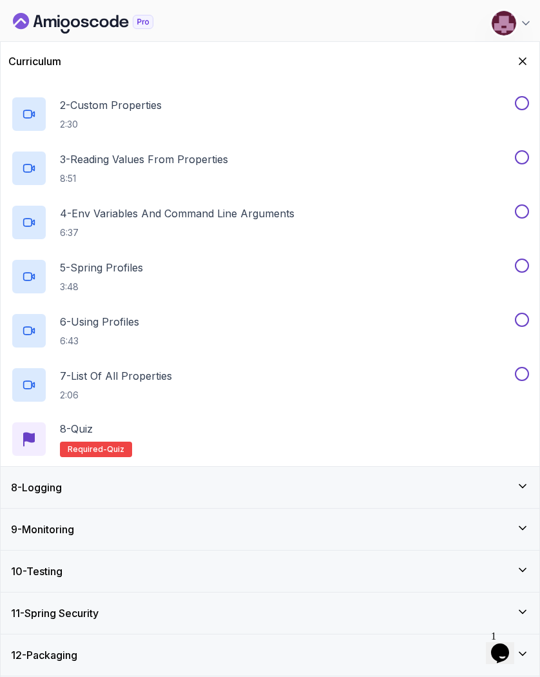
click at [119, 506] on div "8 - Logging" at bounding box center [270, 487] width 539 height 41
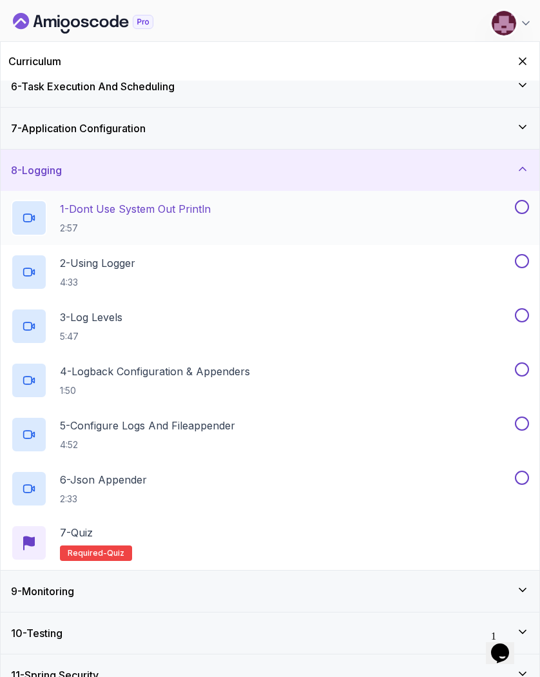
scroll to position [226, 0]
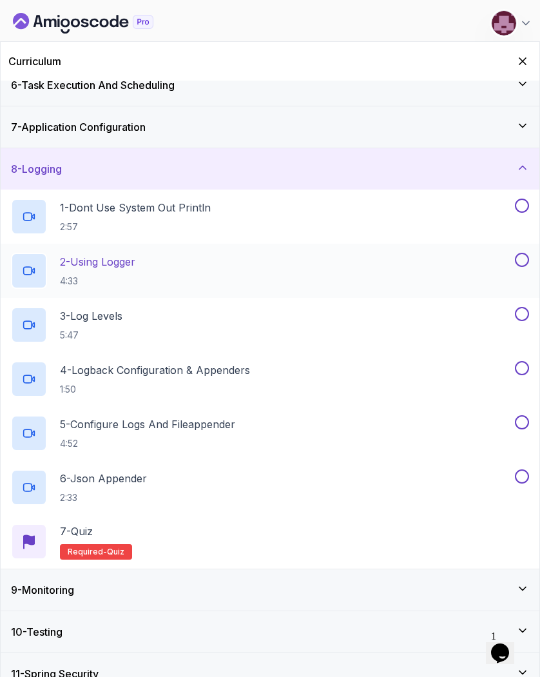
click at [135, 259] on p "2 - Using Logger" at bounding box center [97, 261] width 75 height 15
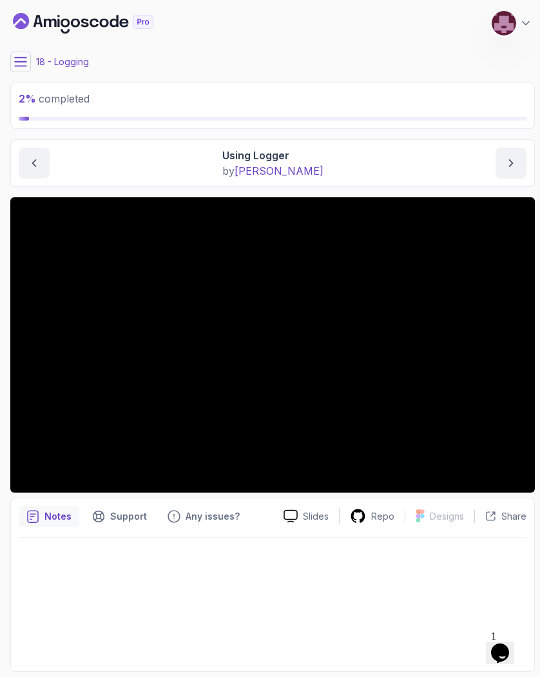
click at [21, 61] on icon at bounding box center [21, 61] width 12 height 8
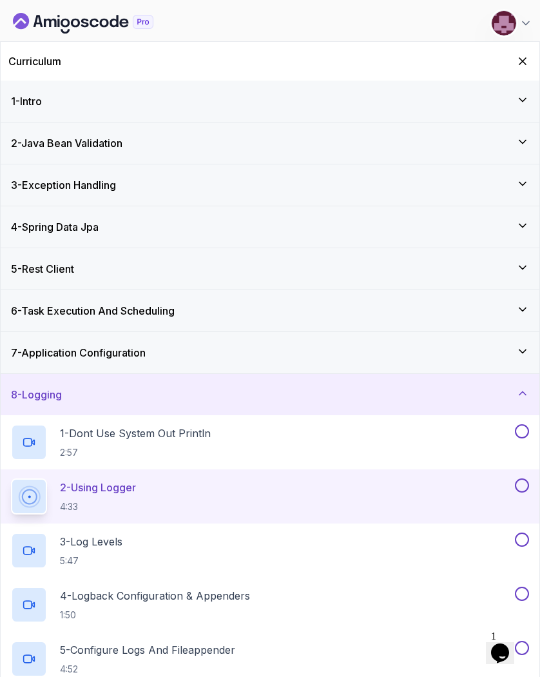
scroll to position [286, 0]
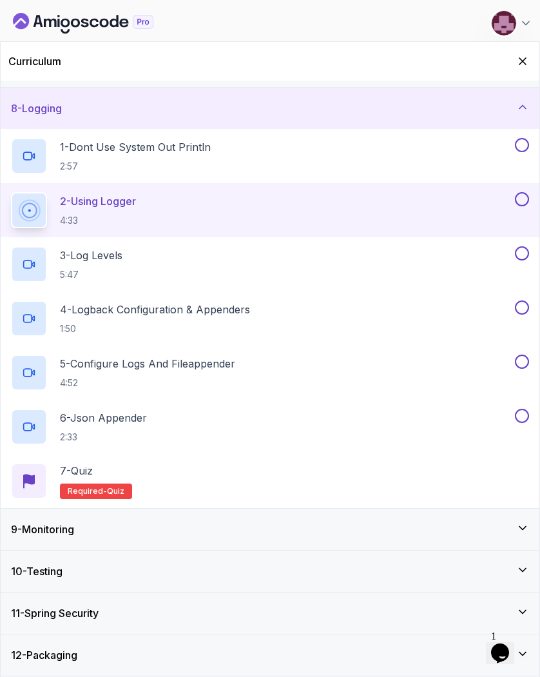
click at [175, 602] on div "11 - Spring Security" at bounding box center [270, 613] width 539 height 41
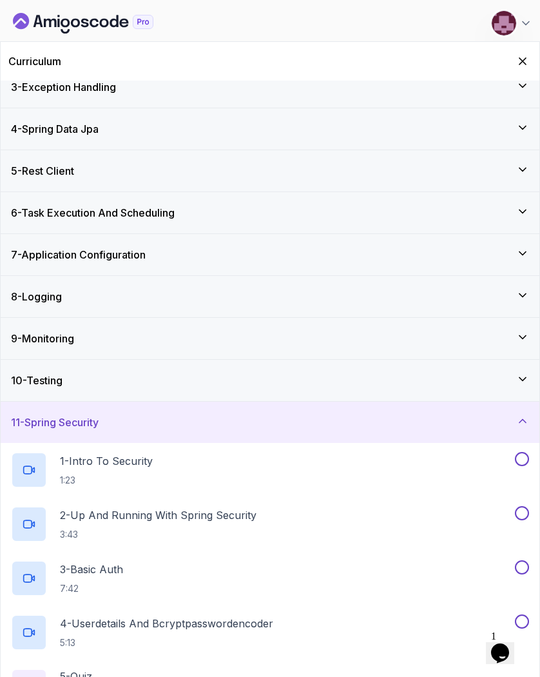
scroll to position [0, 0]
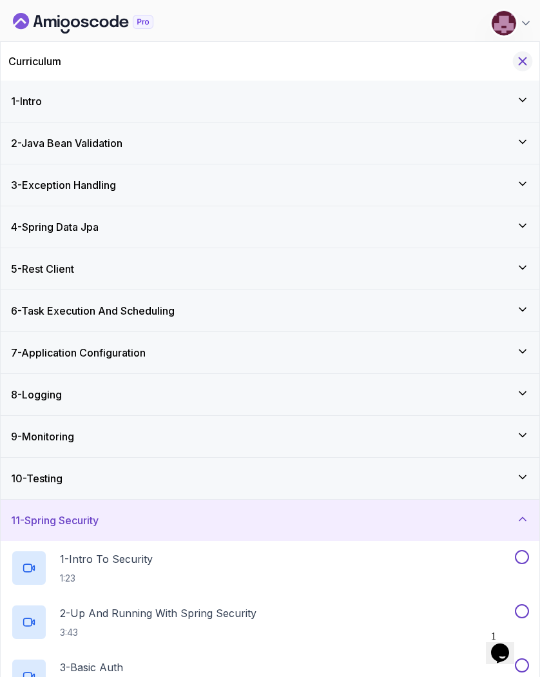
click at [529, 59] on icon "Hide Curriculum for mobile" at bounding box center [523, 61] width 14 height 14
